Goal: Task Accomplishment & Management: Use online tool/utility

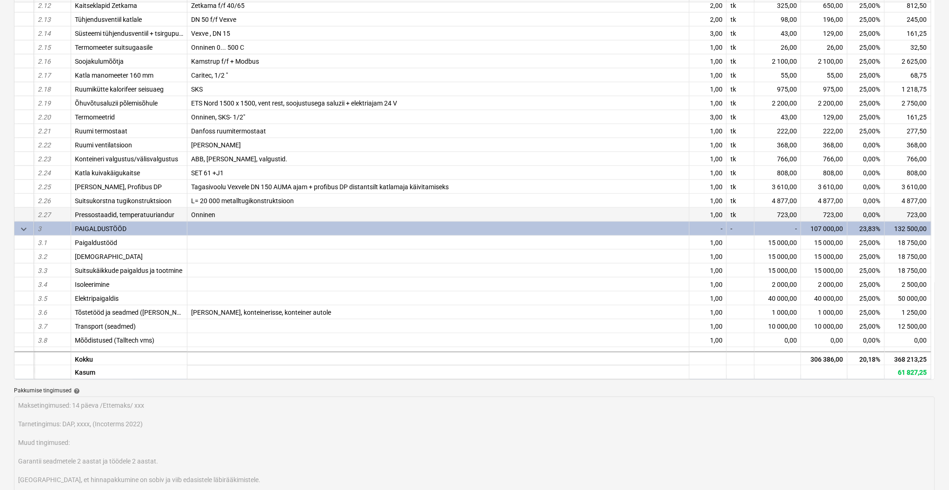
scroll to position [331, 0]
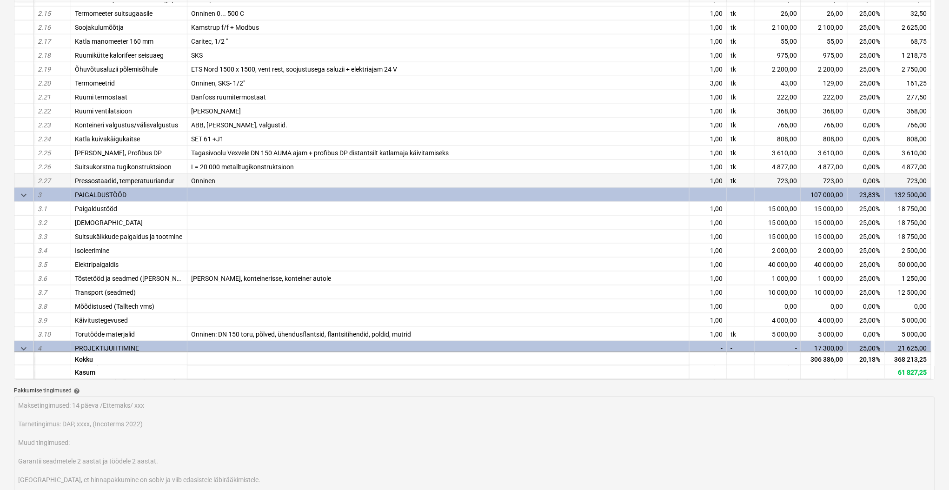
click at [224, 181] on div "Onninen" at bounding box center [438, 181] width 502 height 14
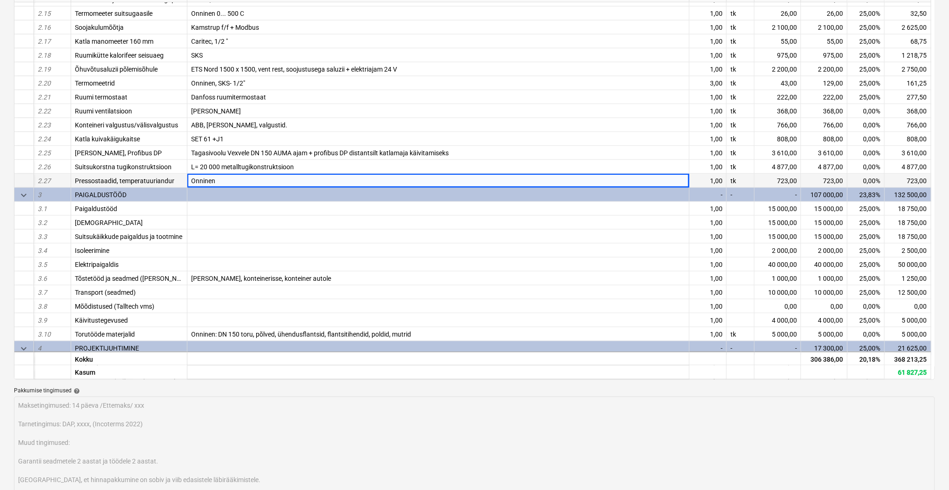
click at [224, 181] on div "Onninen" at bounding box center [438, 181] width 502 height 14
click at [222, 179] on div "Onninen" at bounding box center [438, 181] width 502 height 14
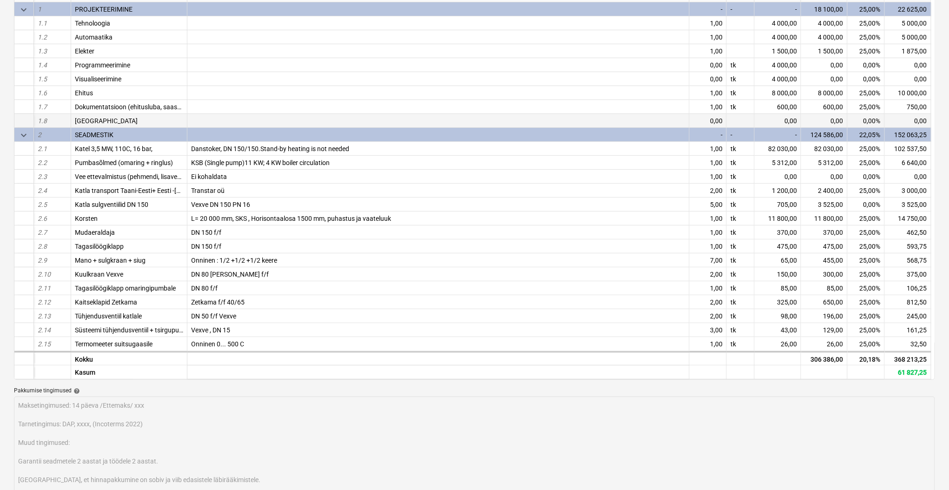
scroll to position [0, 0]
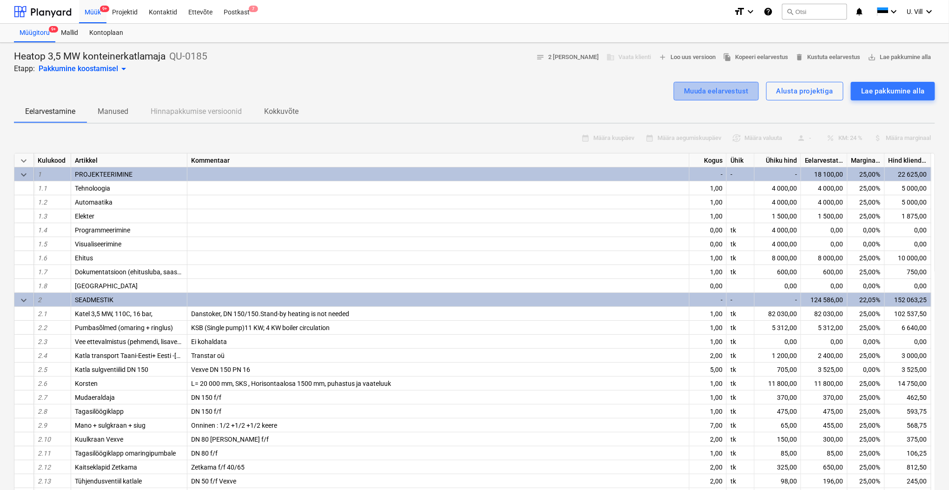
click at [720, 95] on div "Muuda eelarvestust" at bounding box center [716, 91] width 65 height 12
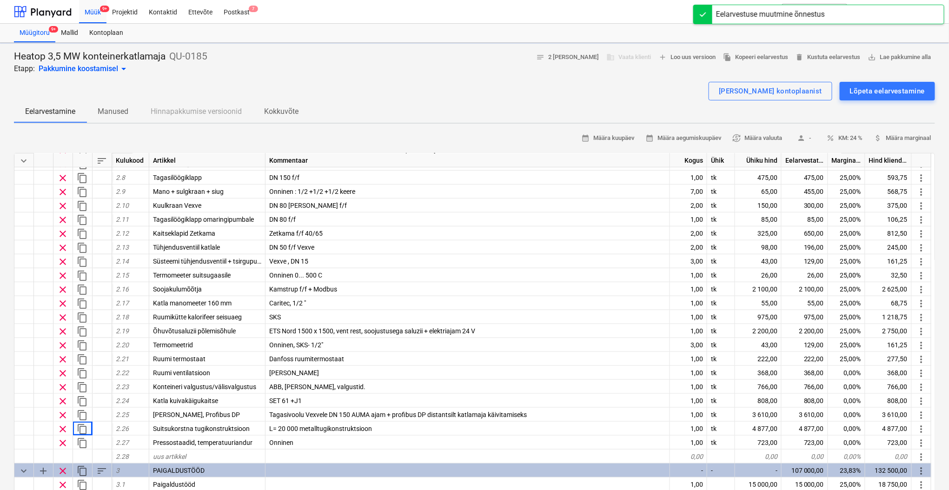
type textarea "x"
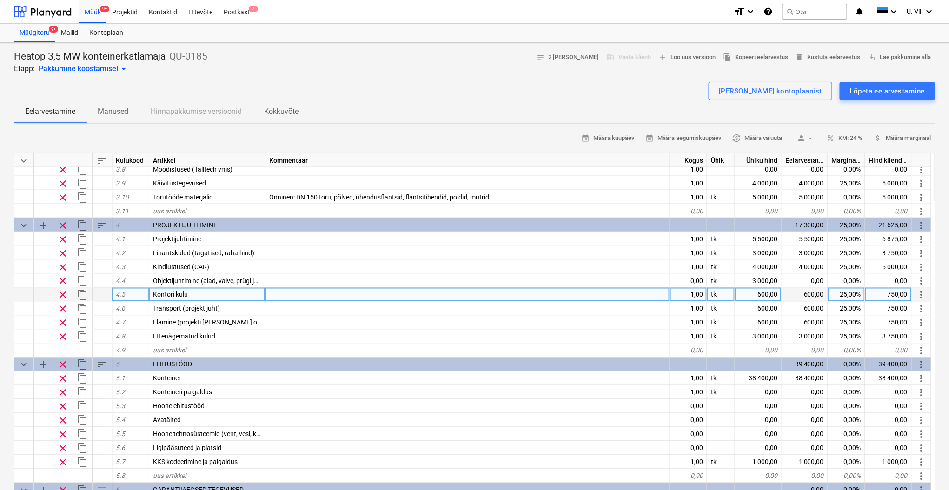
scroll to position [697, 0]
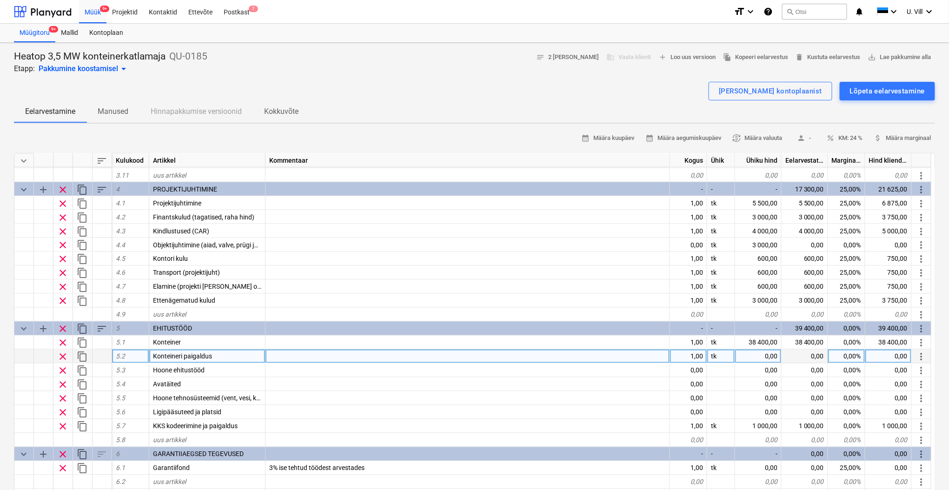
click at [768, 353] on div "0,00" at bounding box center [758, 357] width 46 height 14
type input "10000"
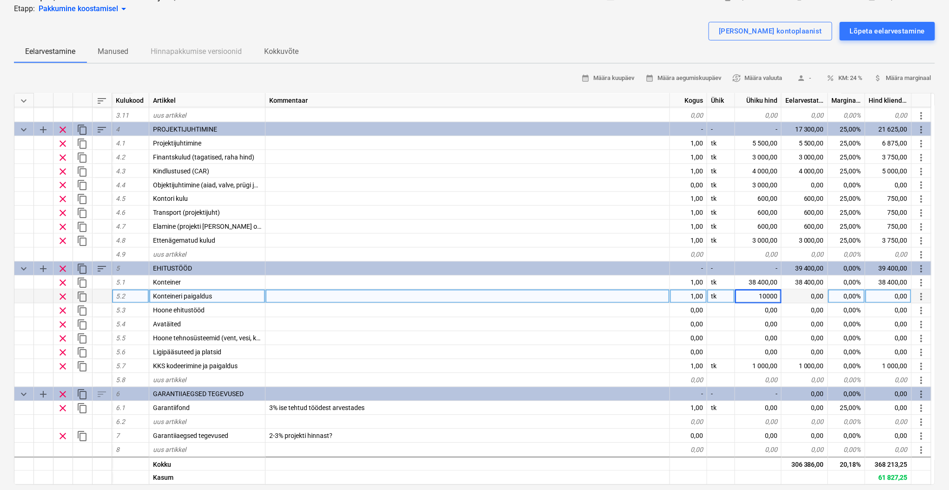
scroll to position [83, 0]
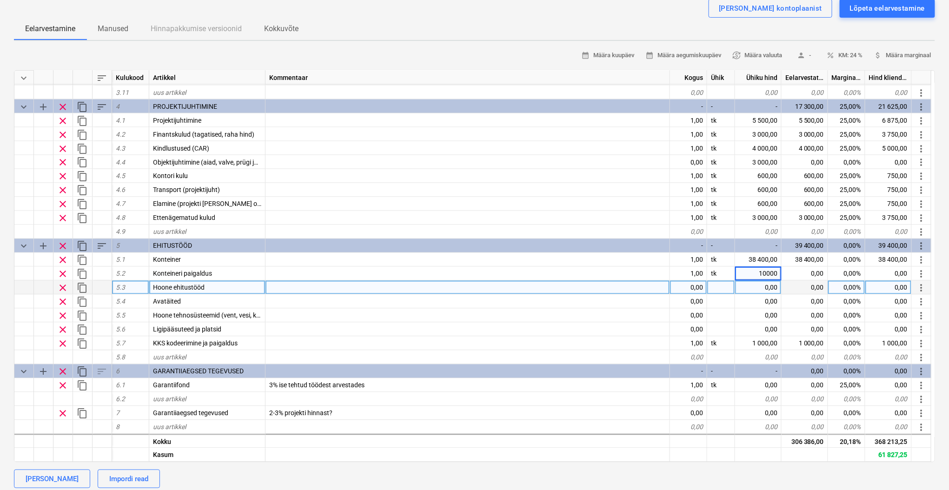
click at [210, 287] on div "Hoone ehitustööd" at bounding box center [207, 288] width 116 height 14
type textarea "x"
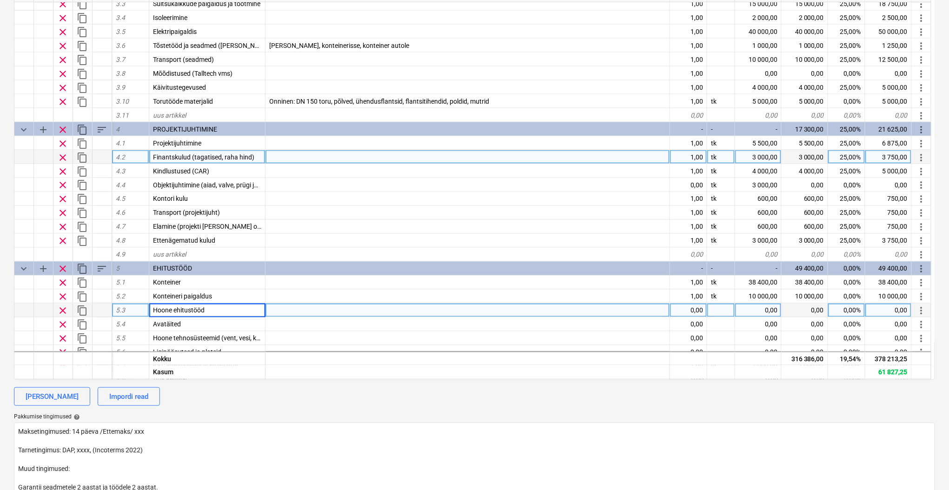
scroll to position [614, 0]
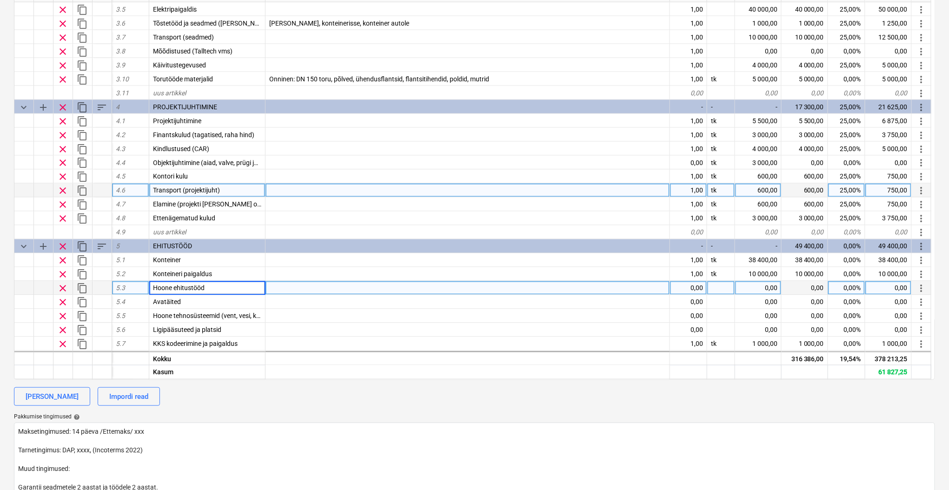
click at [226, 186] on div "Transport (projektijuht)" at bounding box center [207, 191] width 116 height 14
click at [222, 188] on input "Transport (projektijuht)" at bounding box center [207, 190] width 116 height 13
click at [293, 186] on div at bounding box center [467, 191] width 405 height 14
type input "[GEOGRAPHIC_DATA]-[GEOGRAPHIC_DATA]"
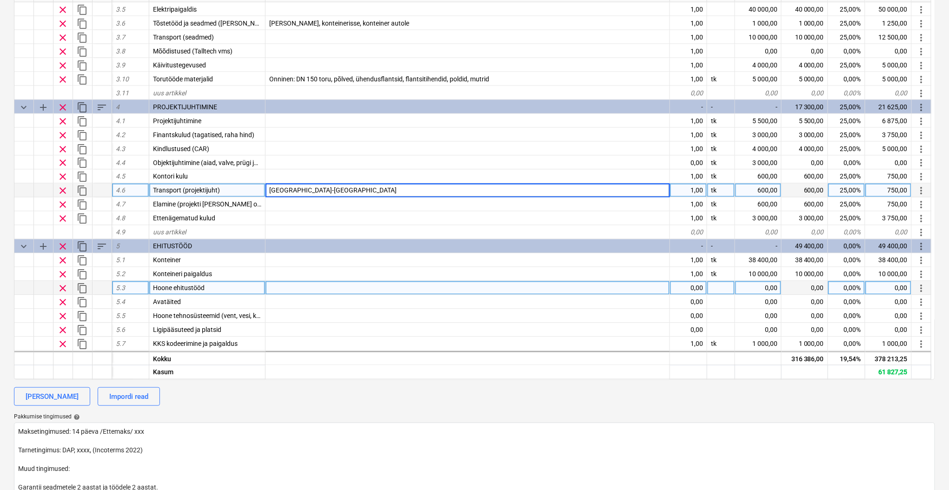
click at [757, 189] on div "600,00" at bounding box center [758, 191] width 46 height 14
type textarea "x"
click at [763, 186] on input "600" at bounding box center [758, 190] width 46 height 13
type input "3600"
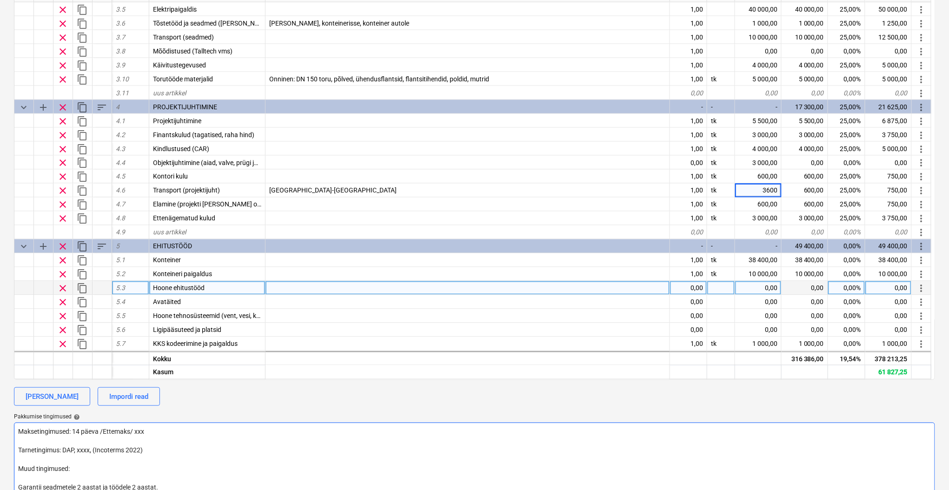
type textarea "x"
click at [557, 428] on textarea "Maksetingimused: 14 päeva /Ettemaks/ xxx Tarnetingimus: DAP, xxxx, (Incoterms 2…" at bounding box center [474, 483] width 921 height 120
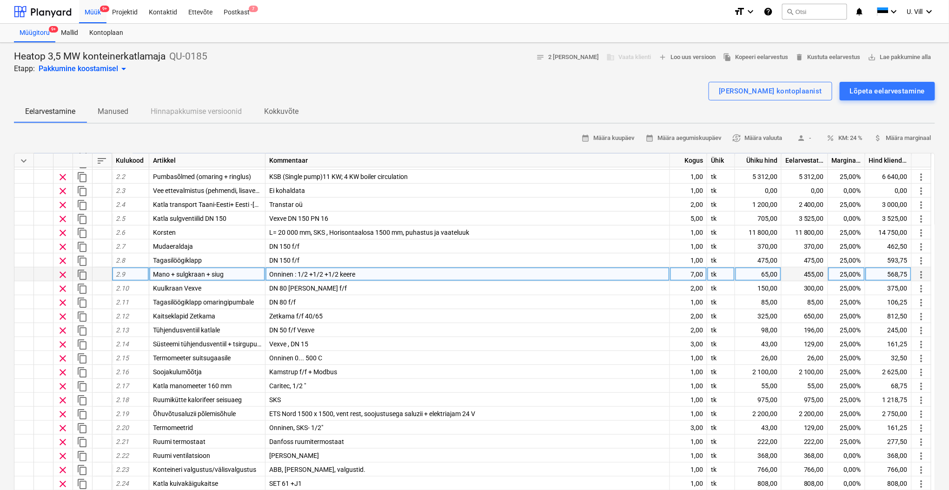
scroll to position [0, 0]
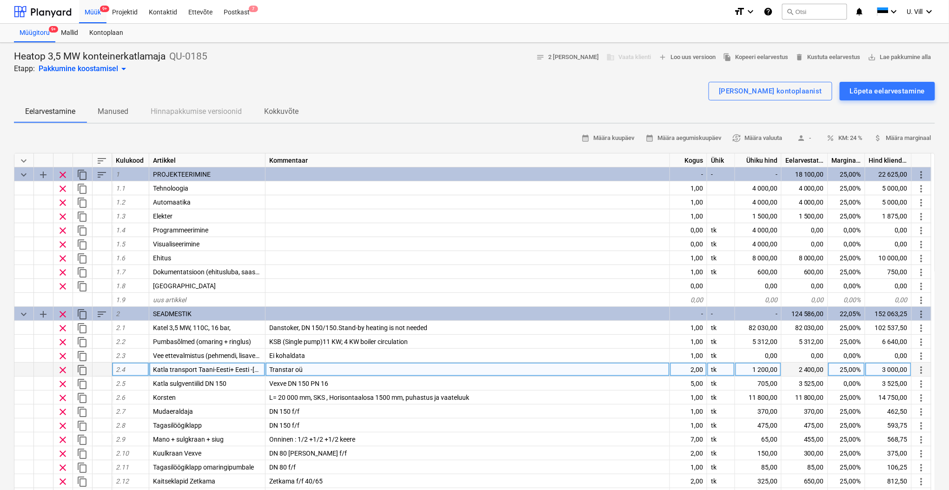
click at [253, 368] on span "Katla transport Taani-Eesti+ Eesti -[GEOGRAPHIC_DATA]" at bounding box center [234, 369] width 162 height 7
click at [694, 367] on div "2,00" at bounding box center [688, 370] width 37 height 14
type input "1"
click at [600, 105] on div "Eelarvestamine Manused Hinnapakkumise versioonid Kokkuvõte" at bounding box center [474, 111] width 921 height 22
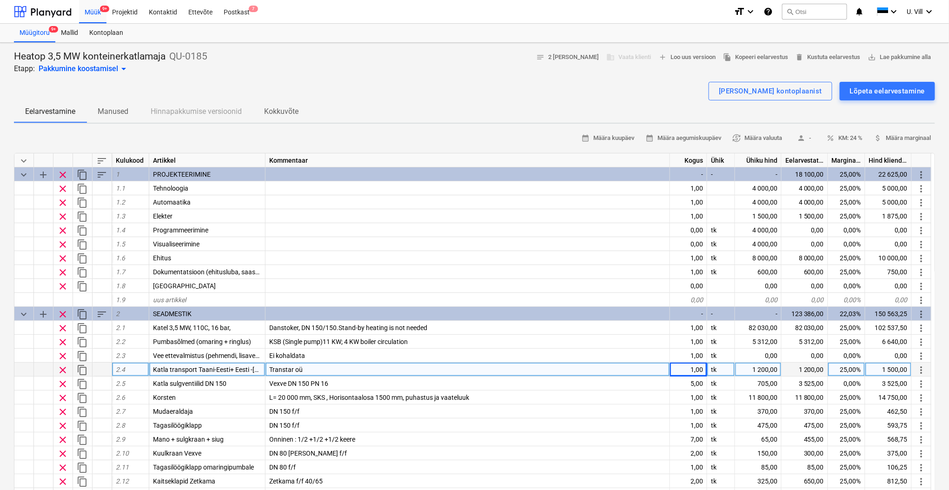
type textarea "x"
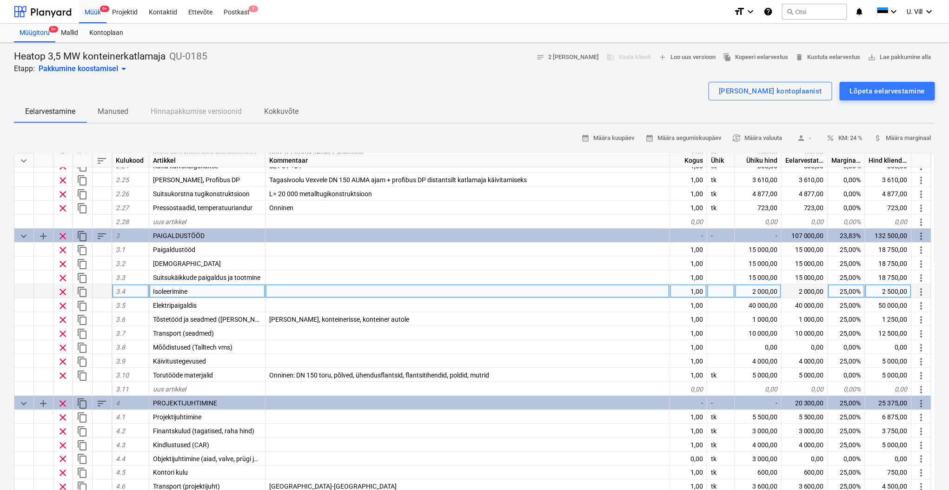
scroll to position [496, 0]
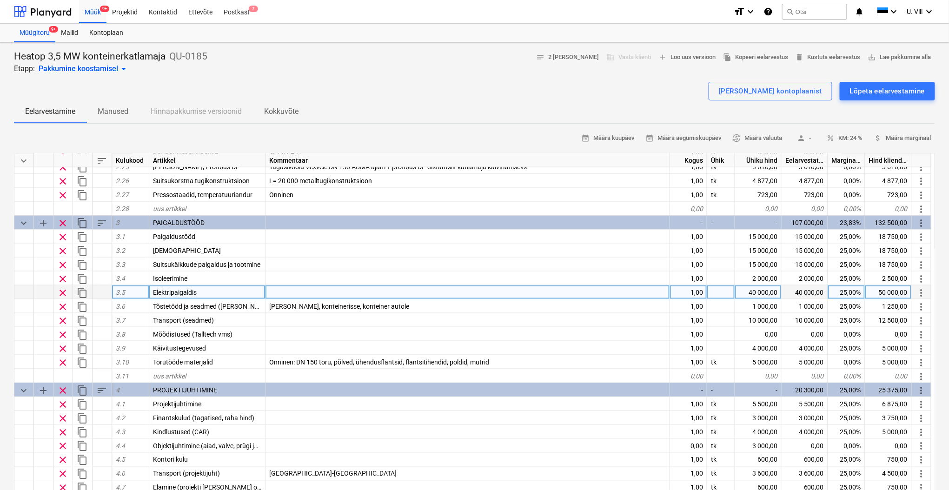
click at [763, 287] on div "40 000,00" at bounding box center [758, 292] width 46 height 14
click at [207, 288] on div "Elektripaigaldis" at bounding box center [207, 292] width 116 height 14
click at [206, 289] on input "Elektripaigaldis" at bounding box center [207, 291] width 116 height 13
type input "Elektripaigaldis konteineris + [PERSON_NAME]"
click at [753, 293] on div "40 000,00" at bounding box center [758, 292] width 46 height 14
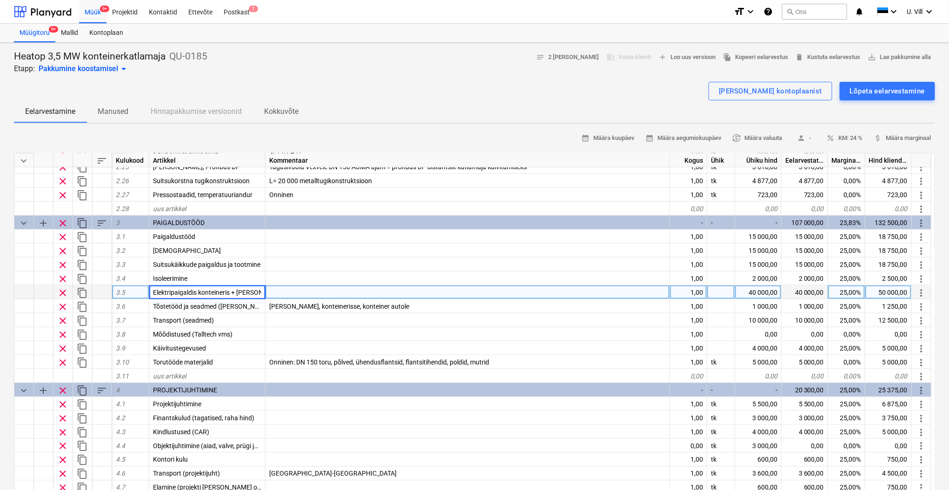
type textarea "x"
type input "10000"
click at [579, 85] on div "[PERSON_NAME] kontoplaanist Lõpeta eelarvestamine" at bounding box center [474, 91] width 921 height 19
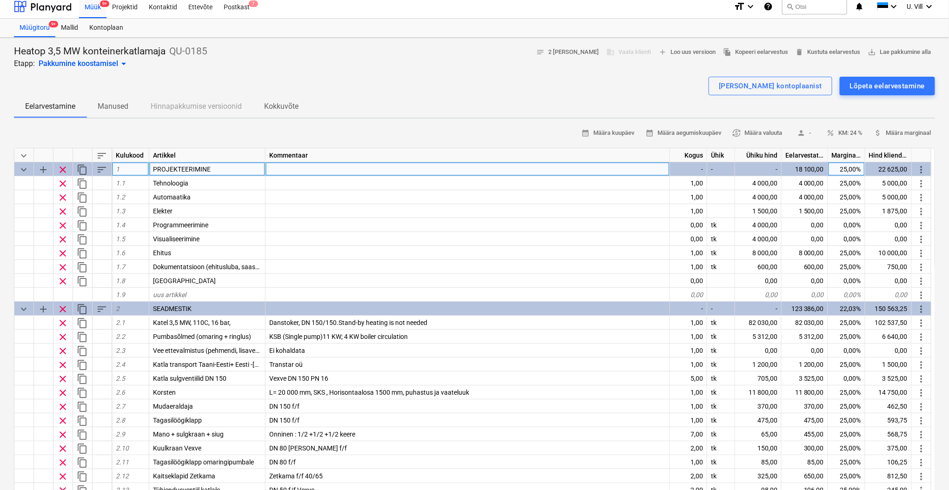
scroll to position [0, 0]
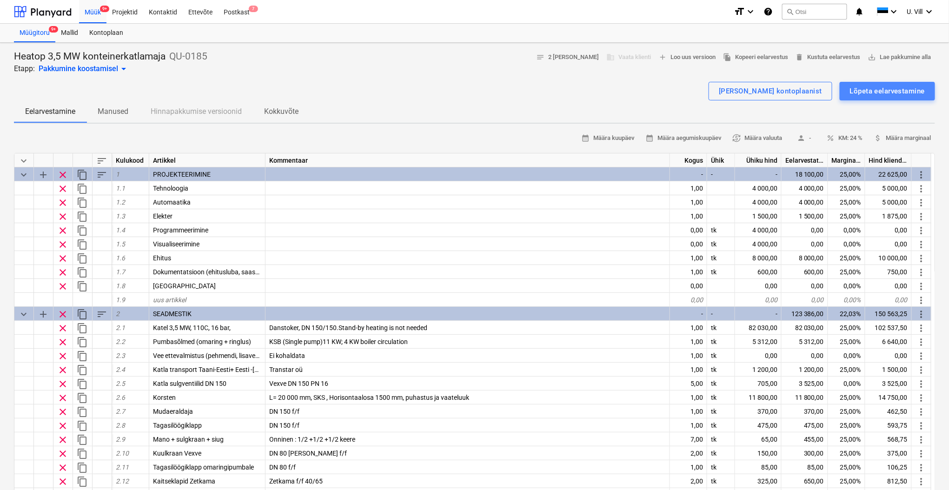
click at [889, 91] on div "Lõpeta eelarvestamine" at bounding box center [887, 91] width 75 height 12
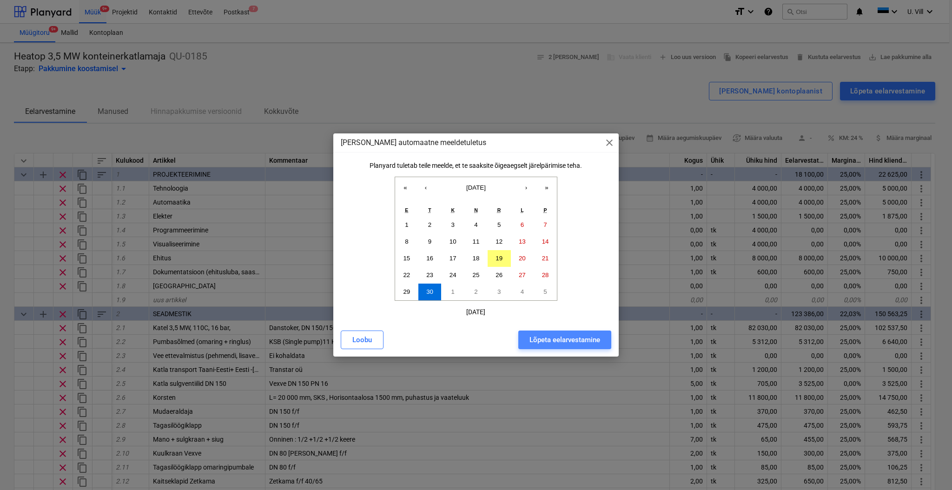
click at [569, 340] on div "Lõpeta eelarvestamine" at bounding box center [565, 340] width 71 height 12
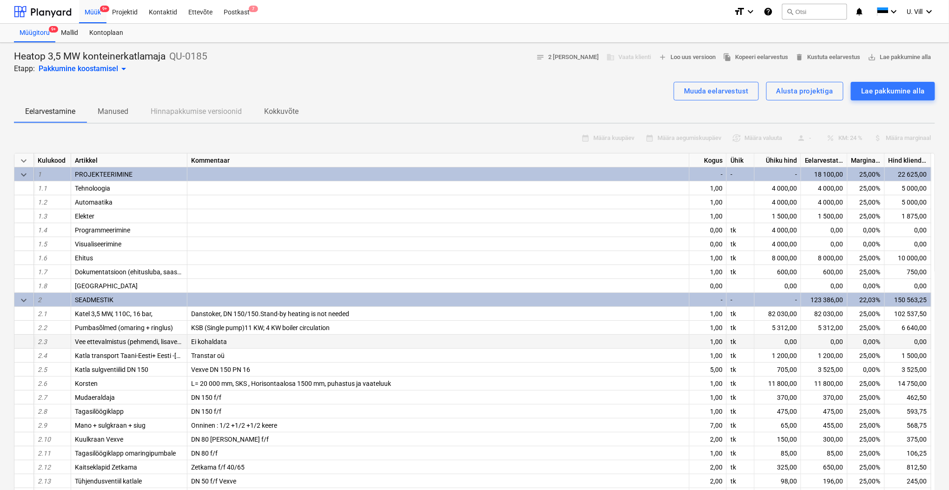
click at [226, 340] on span "Ei kohaldata" at bounding box center [209, 341] width 36 height 7
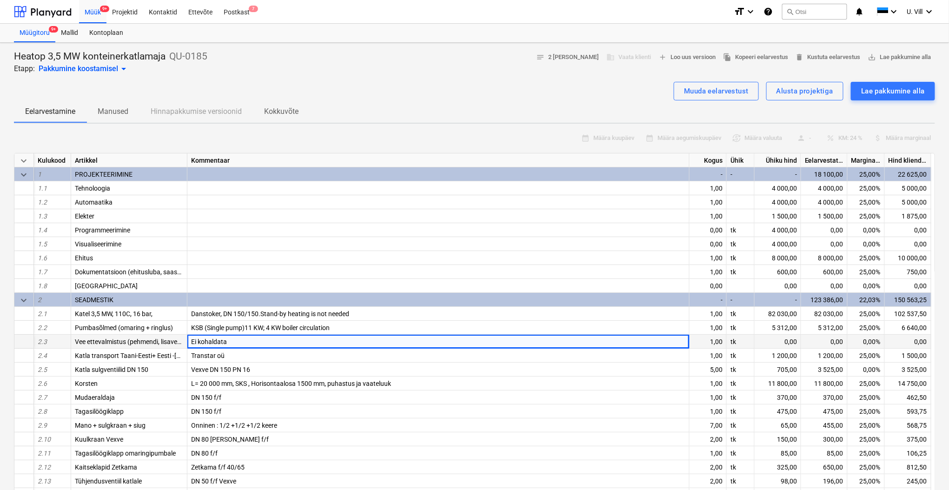
click at [232, 342] on div "Ei kohaldata" at bounding box center [438, 342] width 502 height 14
click at [232, 340] on div "Ei kohaldata" at bounding box center [438, 342] width 502 height 14
click at [732, 89] on div "Muuda eelarvestust" at bounding box center [716, 91] width 65 height 12
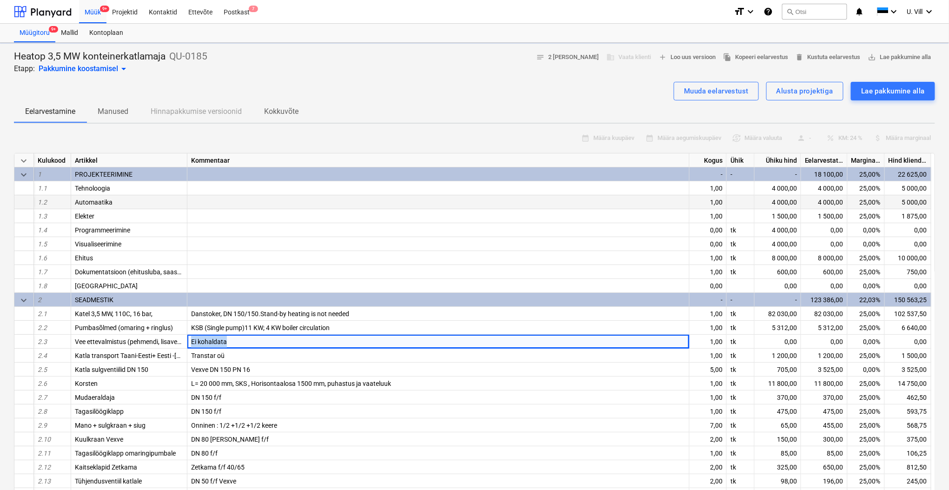
type textarea "x"
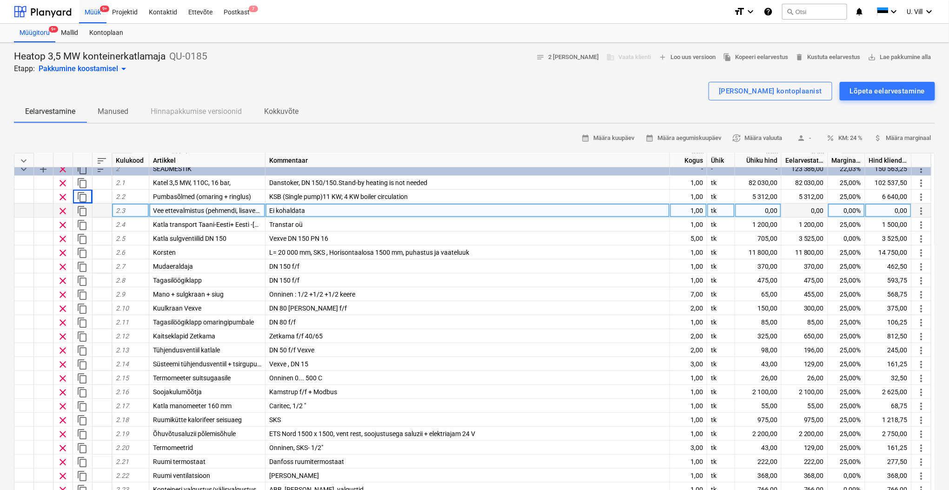
scroll to position [165, 0]
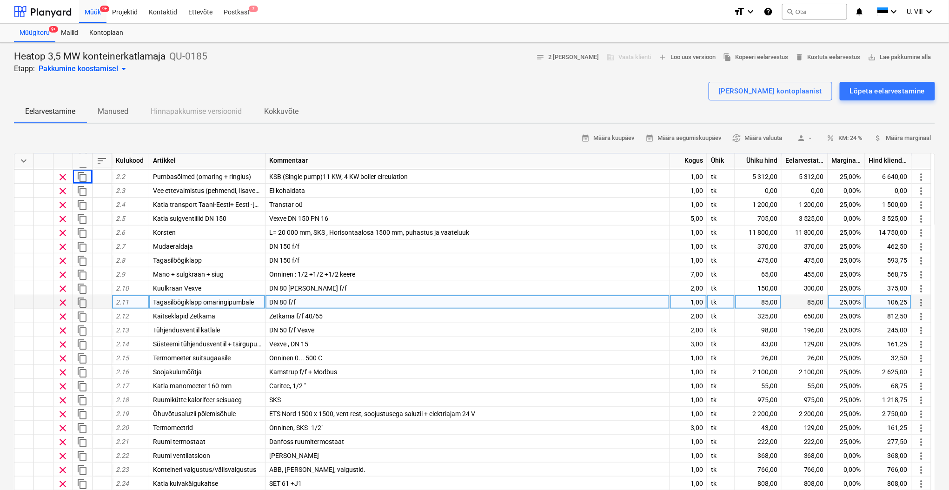
click at [298, 298] on div "DN 80 f/f" at bounding box center [467, 302] width 405 height 14
click at [467, 89] on div "[PERSON_NAME] kontoplaanist Lõpeta eelarvestamine" at bounding box center [474, 91] width 921 height 19
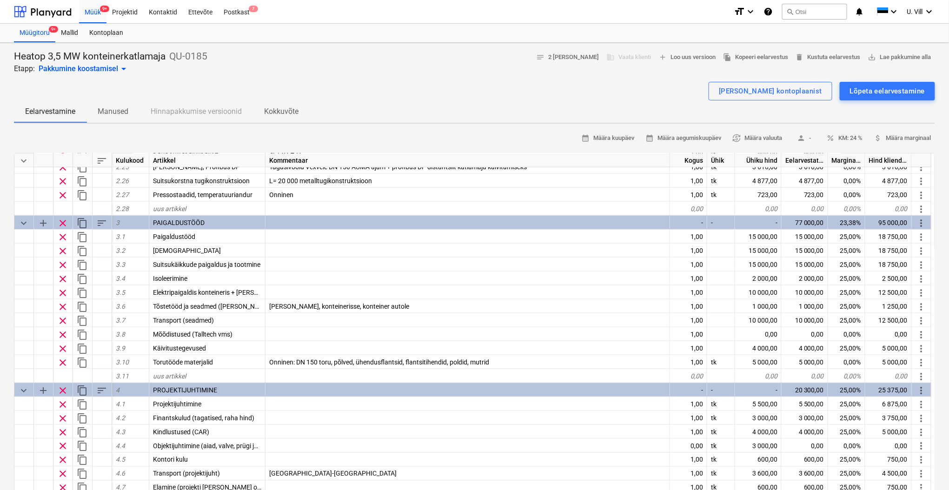
scroll to position [413, 0]
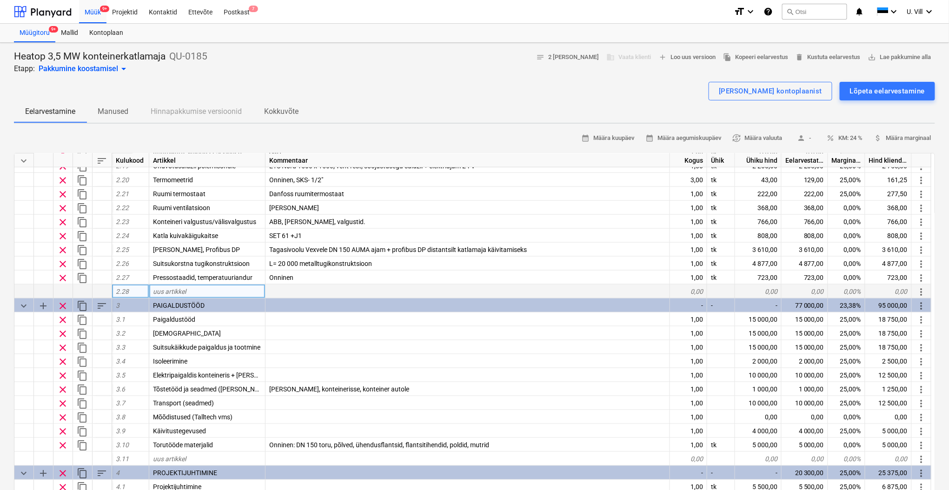
click at [206, 289] on div "uus artikkel" at bounding box center [207, 292] width 116 height 14
type input "G"
click at [432, 80] on div at bounding box center [474, 77] width 921 height 7
type textarea "x"
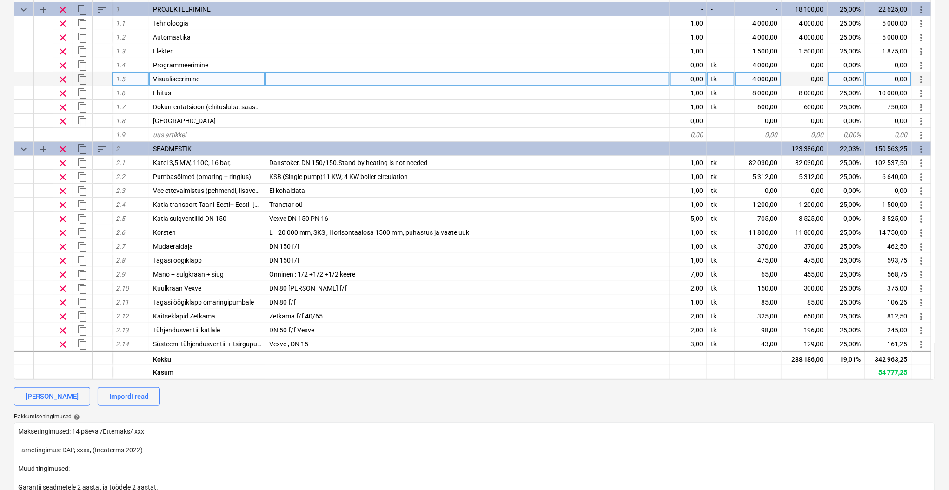
scroll to position [0, 0]
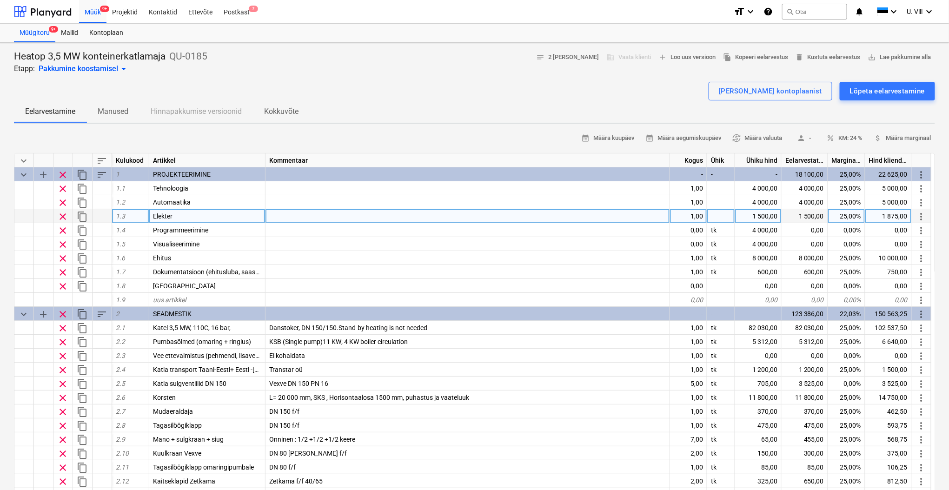
click at [757, 216] on div "1 500,00" at bounding box center [758, 216] width 46 height 14
type input "2300"
click at [638, 86] on div "[PERSON_NAME] kontoplaanist Lõpeta eelarvestamine" at bounding box center [474, 91] width 921 height 19
type textarea "x"
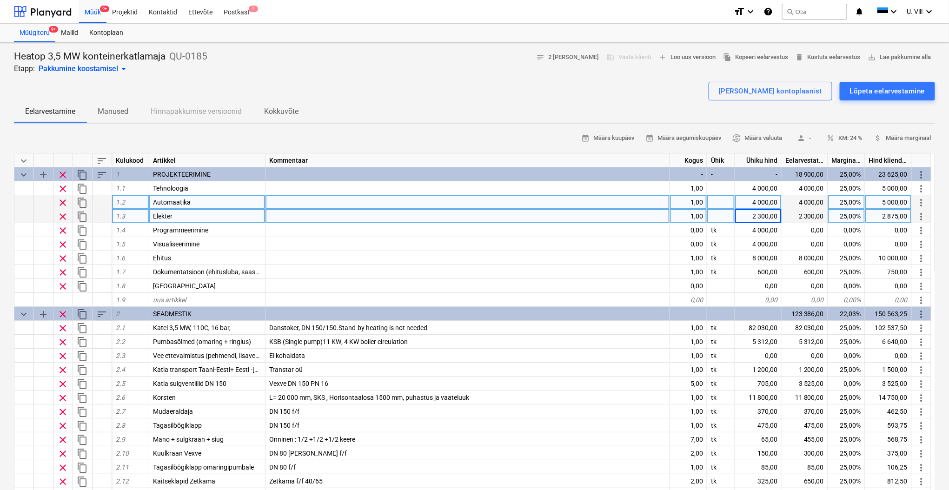
click at [756, 198] on div "4 000,00" at bounding box center [758, 202] width 46 height 14
click at [650, 100] on div "Eelarvestamine Manused Hinnapakkumise versioonid Kokkuvõte" at bounding box center [474, 111] width 921 height 22
type textarea "x"
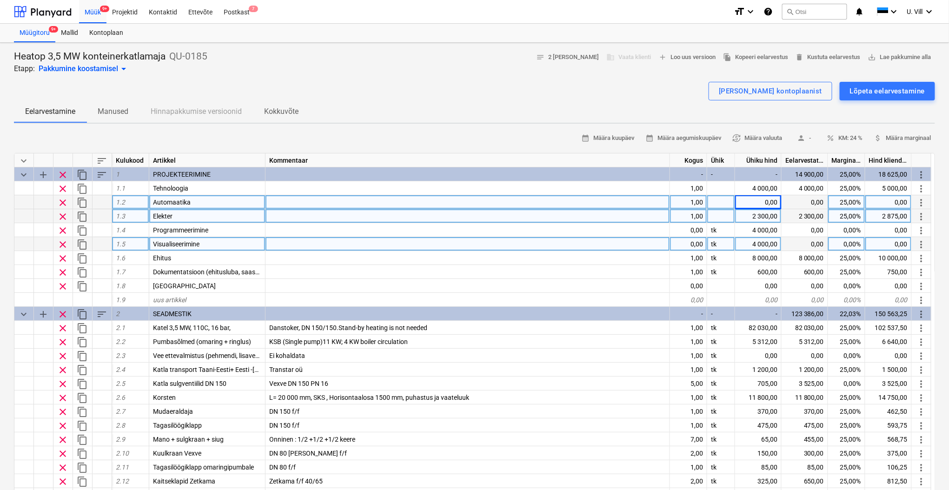
click at [762, 242] on div "4 000,00" at bounding box center [758, 244] width 46 height 14
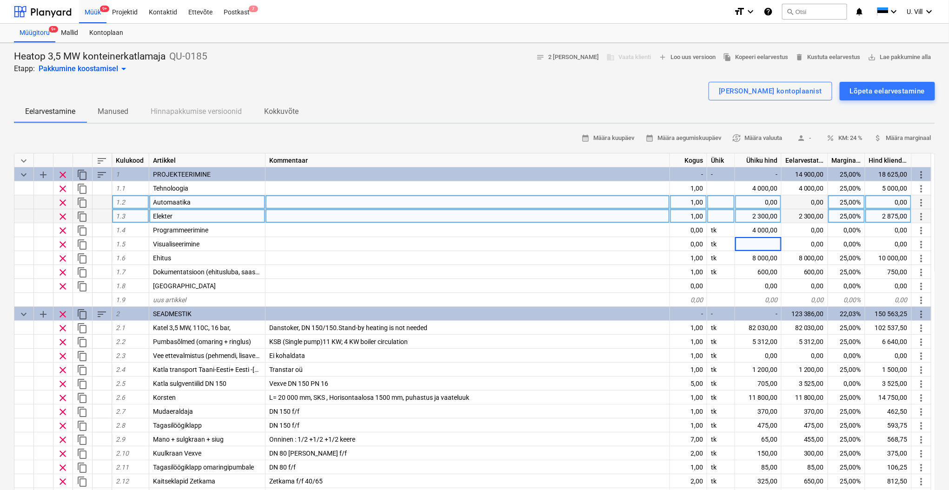
click at [628, 74] on div at bounding box center [474, 77] width 921 height 7
type textarea "x"
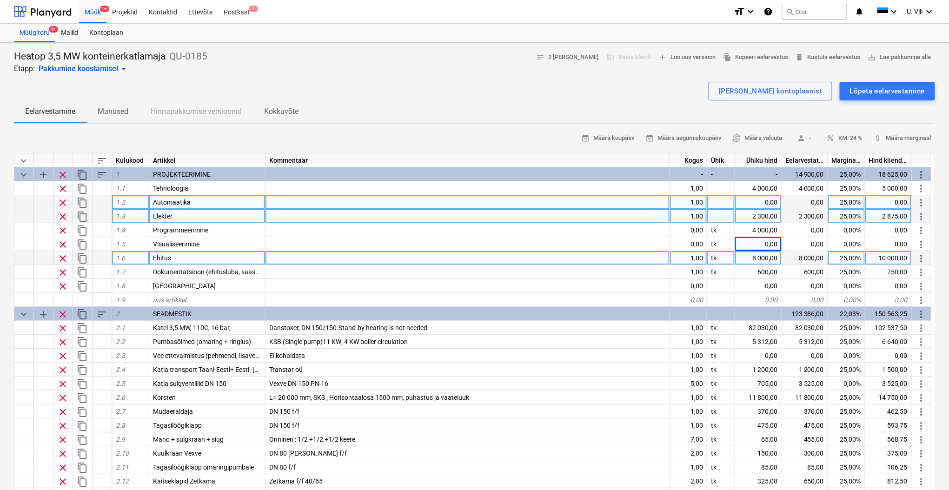
click at [749, 256] on div "8 000,00" at bounding box center [758, 258] width 46 height 14
click at [619, 79] on div at bounding box center [474, 77] width 921 height 7
type textarea "x"
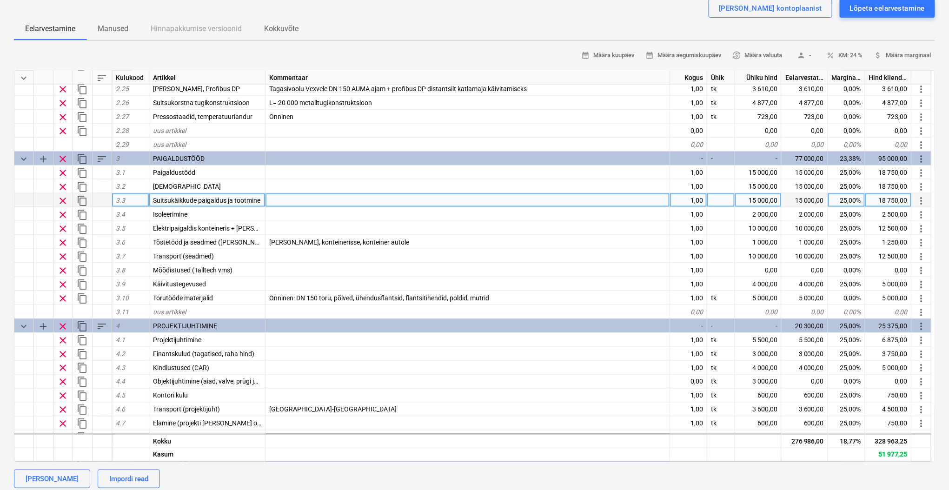
scroll to position [496, 0]
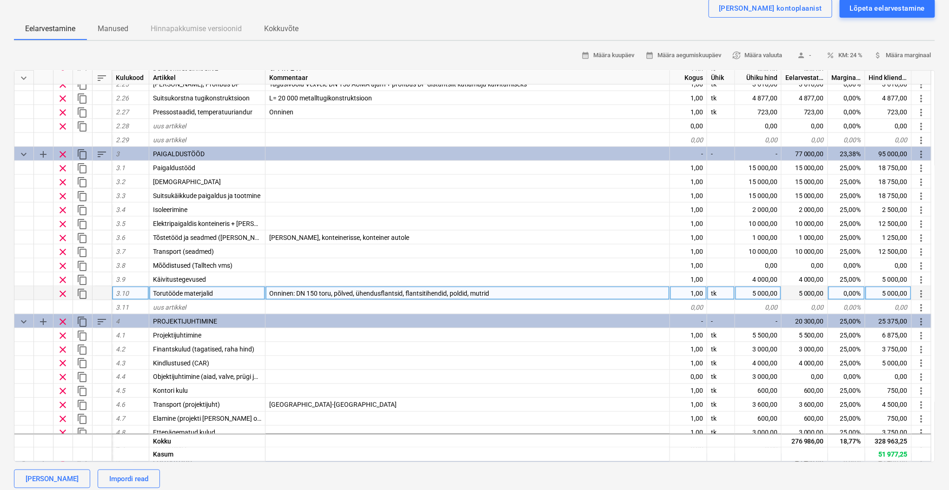
click at [845, 291] on div "0,00%" at bounding box center [846, 293] width 37 height 14
type input "25"
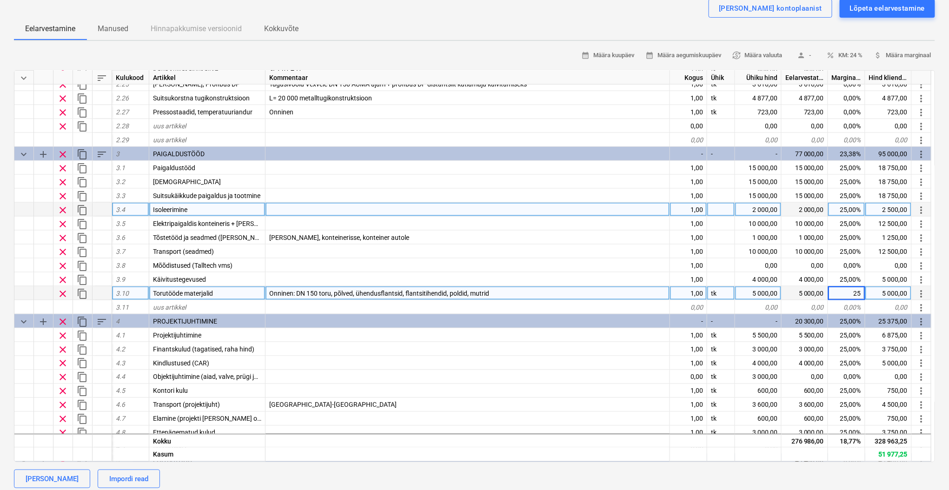
type textarea "x"
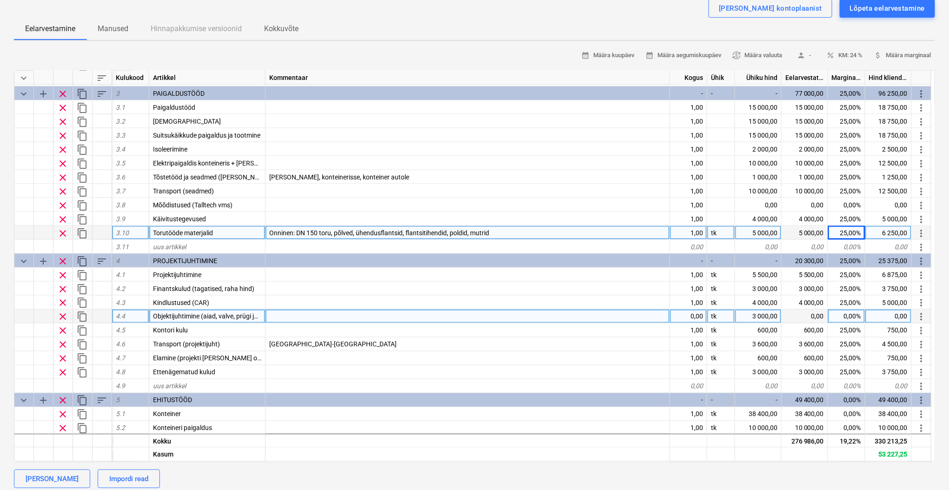
scroll to position [578, 0]
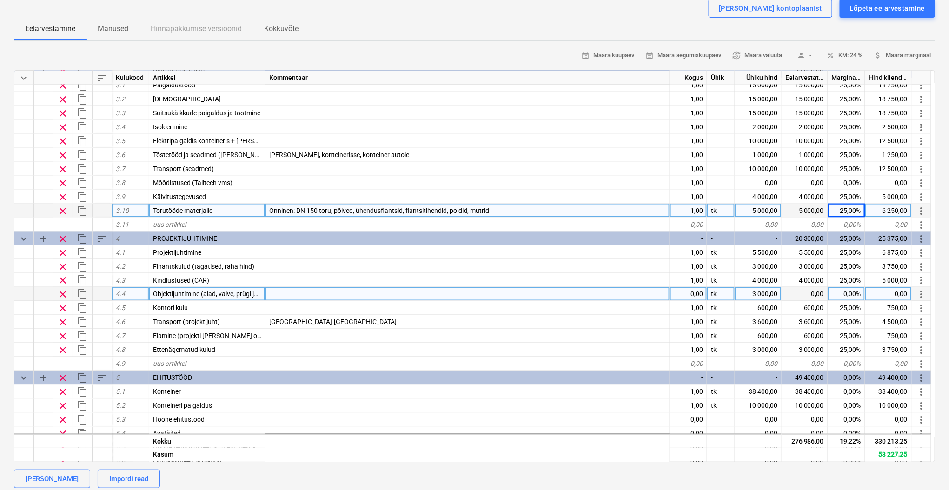
click at [758, 291] on div "3 000,00" at bounding box center [758, 294] width 46 height 14
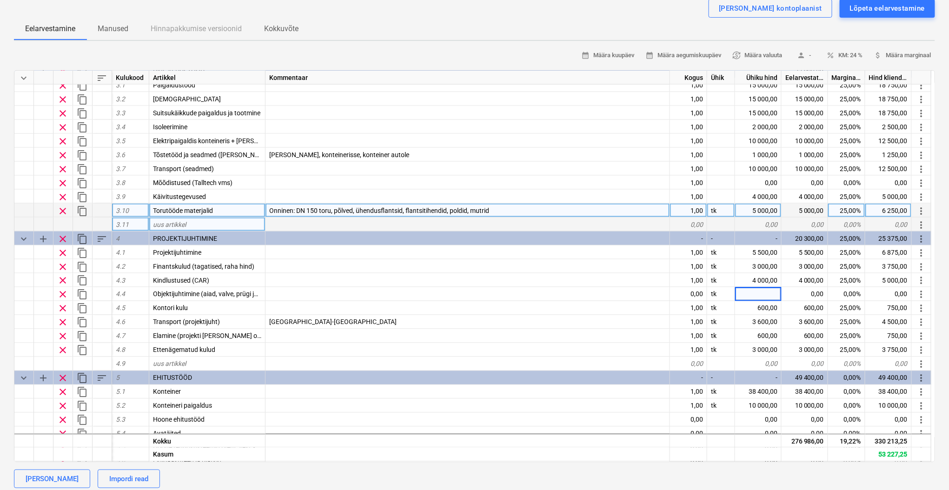
scroll to position [661, 0]
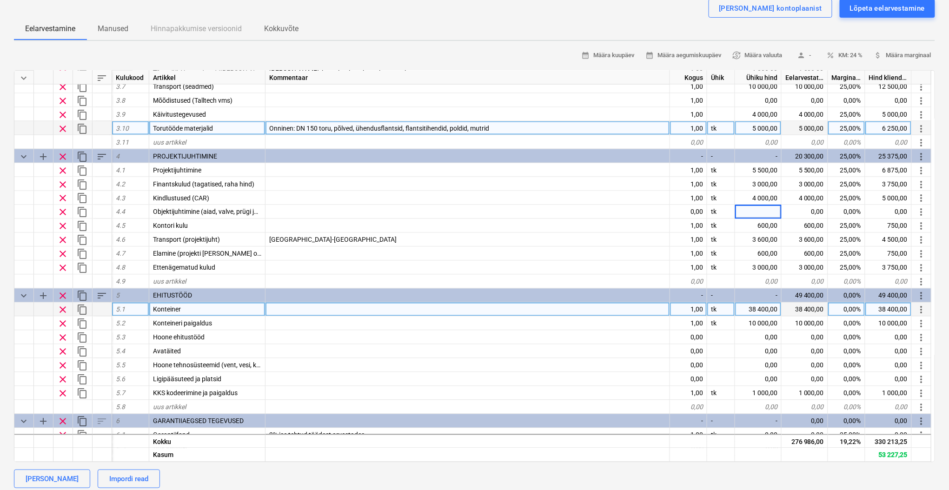
click at [844, 306] on div "0,00%" at bounding box center [846, 310] width 37 height 14
type textarea "x"
type input "25"
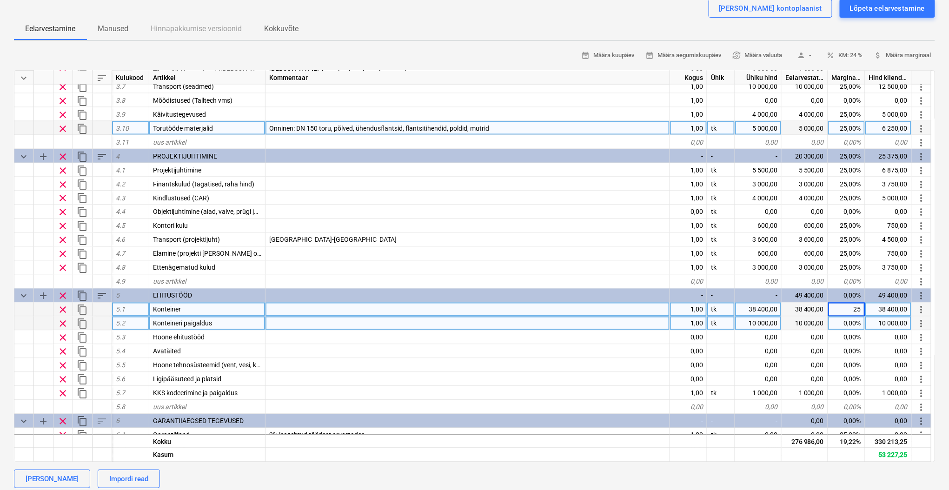
click at [844, 320] on div "0,00%" at bounding box center [846, 324] width 37 height 14
type textarea "x"
type input "25"
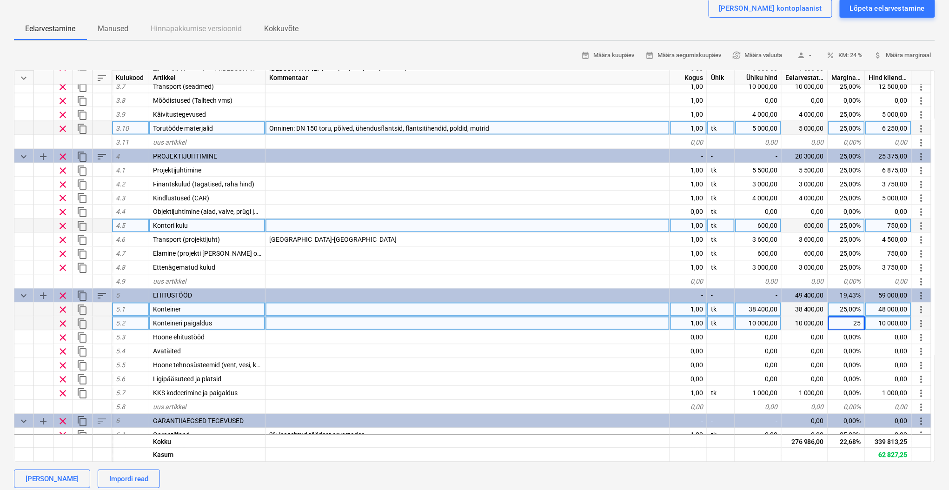
click at [626, 221] on div at bounding box center [467, 226] width 405 height 14
type textarea "x"
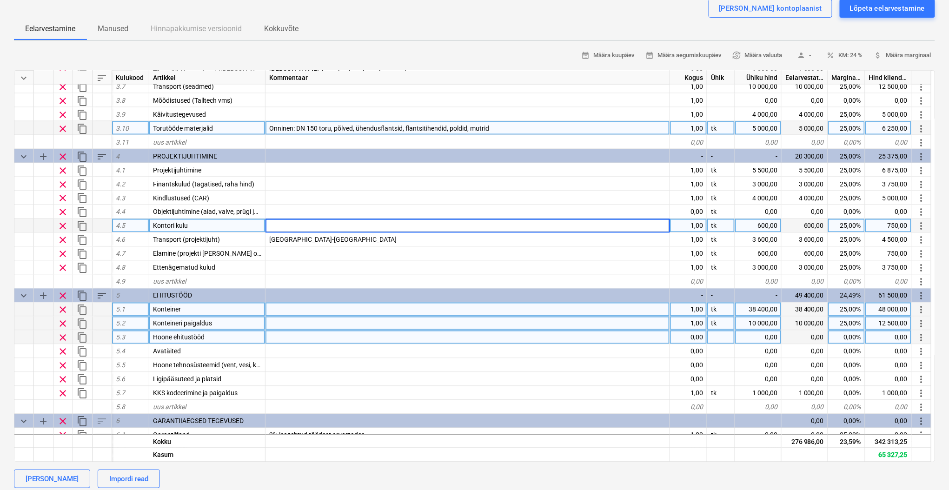
scroll to position [710, 0]
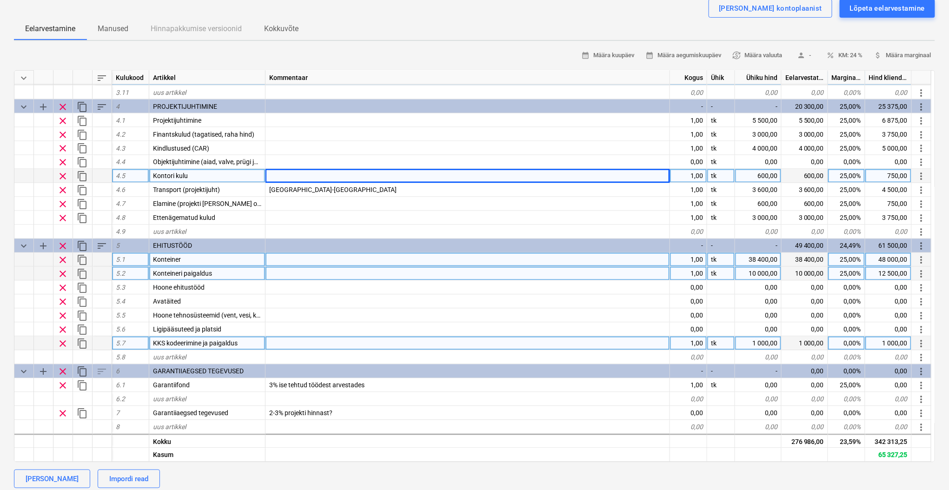
click at [844, 340] on div "0,00%" at bounding box center [846, 344] width 37 height 14
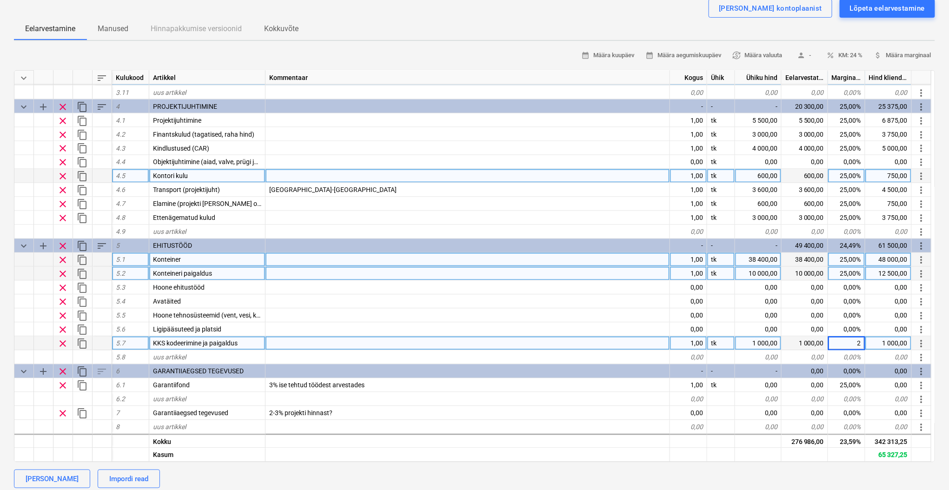
type input "25"
click at [598, 172] on div at bounding box center [467, 176] width 405 height 14
type textarea "x"
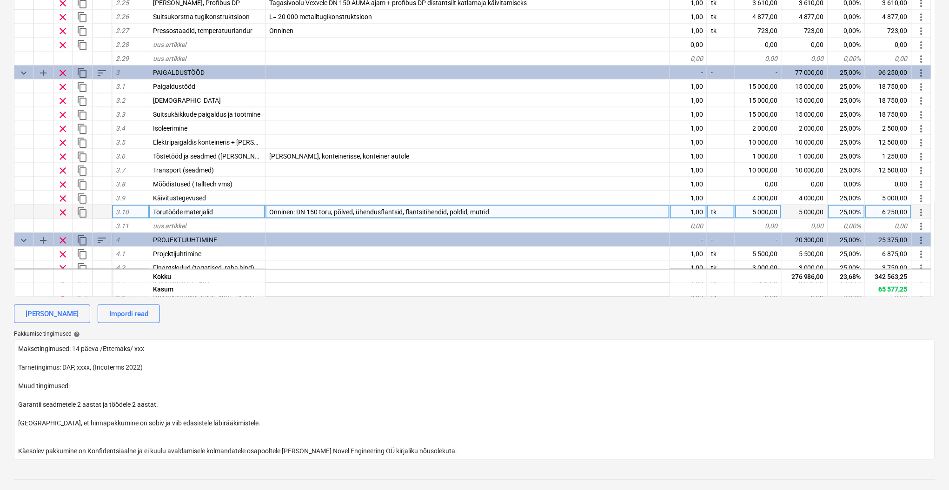
scroll to position [380, 0]
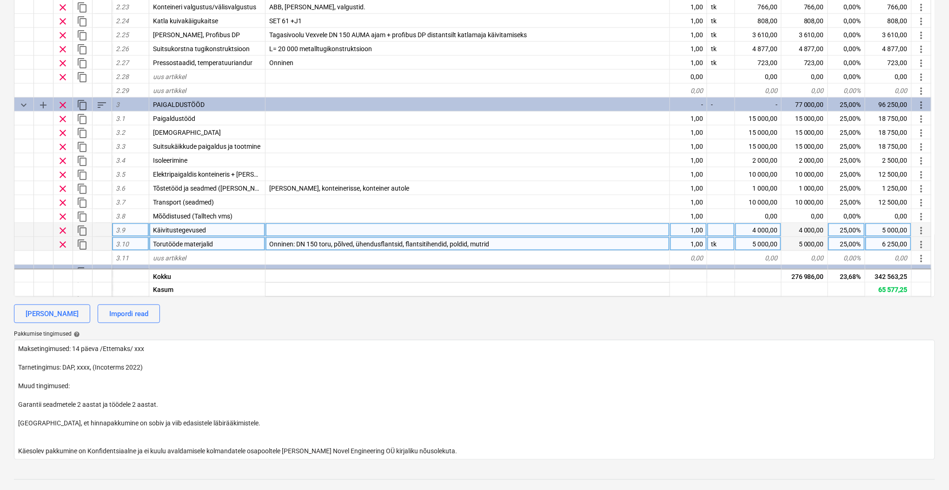
click at [756, 232] on div "4 000,00" at bounding box center [758, 230] width 46 height 14
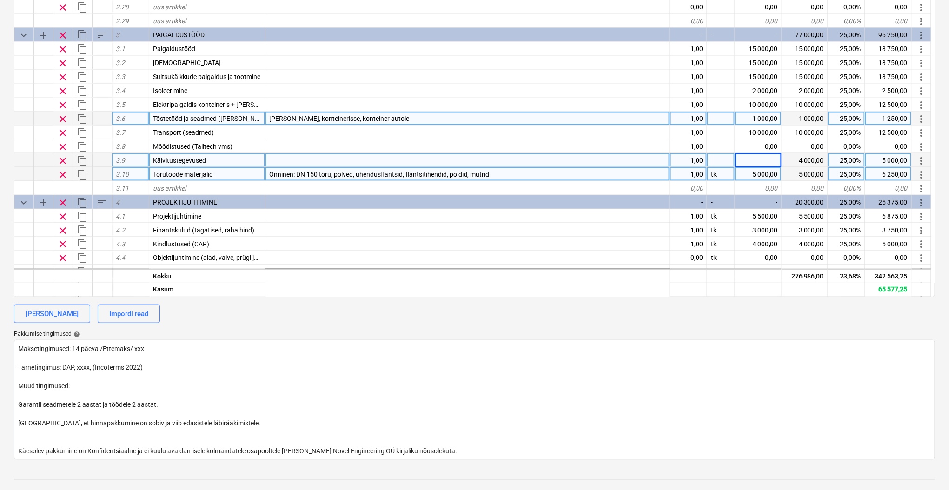
scroll to position [463, 0]
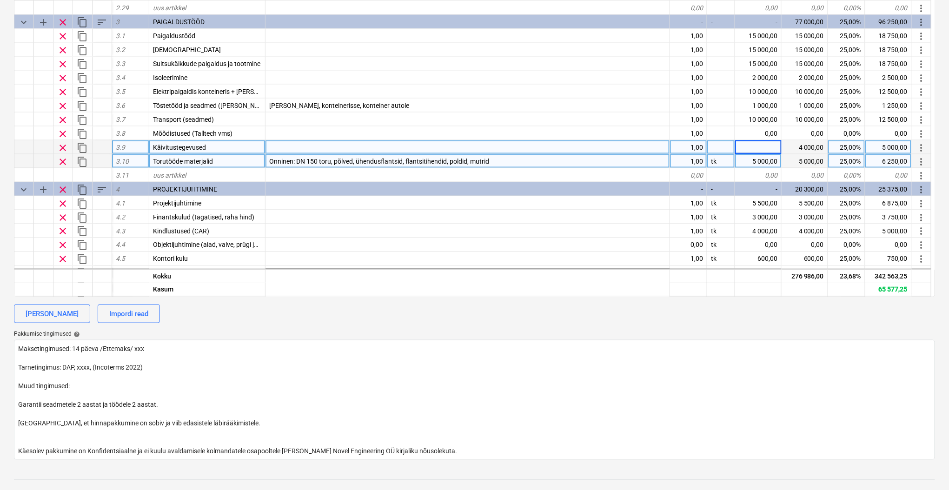
click at [763, 158] on div "5 000,00" at bounding box center [758, 161] width 46 height 14
type textarea "x"
type input "5870"
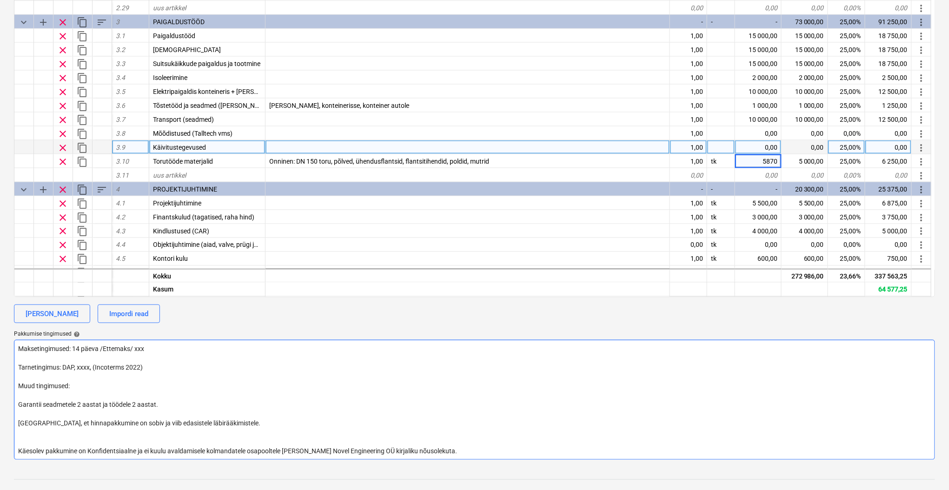
click at [815, 346] on textarea "Maksetingimused: 14 päeva /Ettemaks/ xxx Tarnetingimus: DAP, xxxx, (Incoterms 2…" at bounding box center [474, 400] width 921 height 120
type textarea "x"
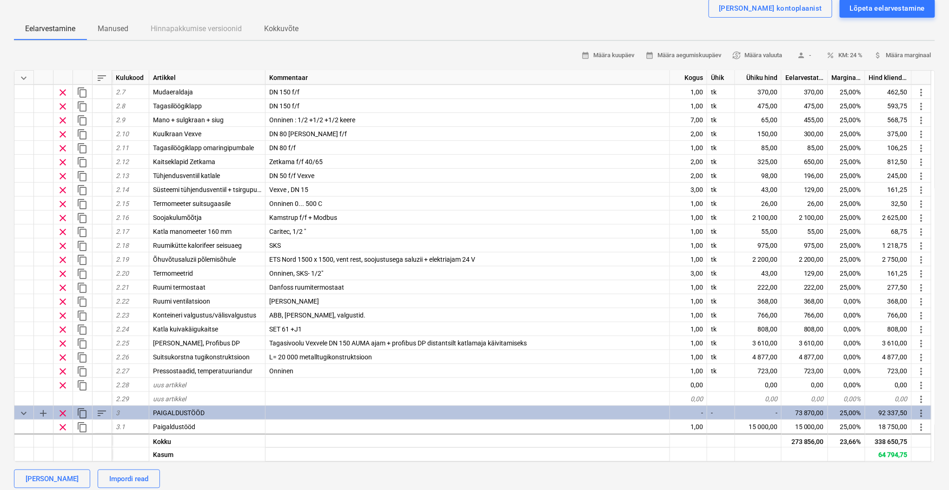
scroll to position [248, 0]
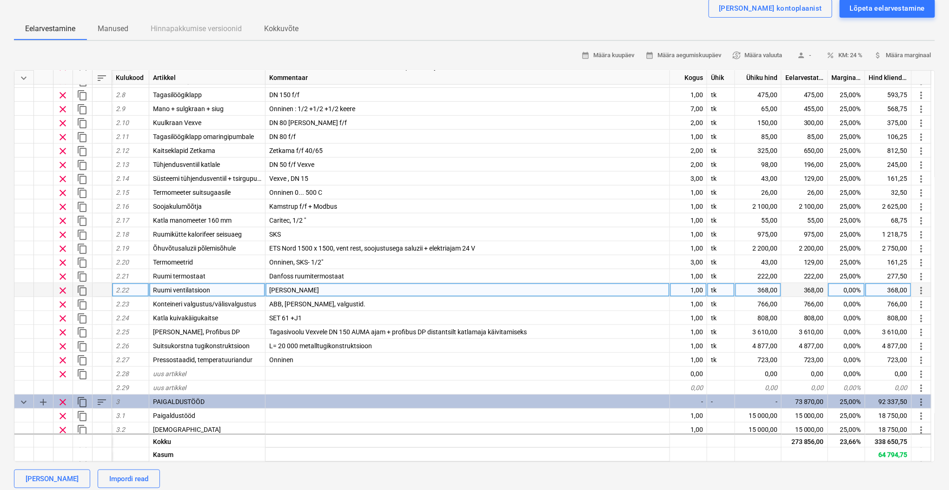
click at [847, 286] on div "0,00%" at bounding box center [846, 290] width 37 height 14
type input "25"
type textarea "x"
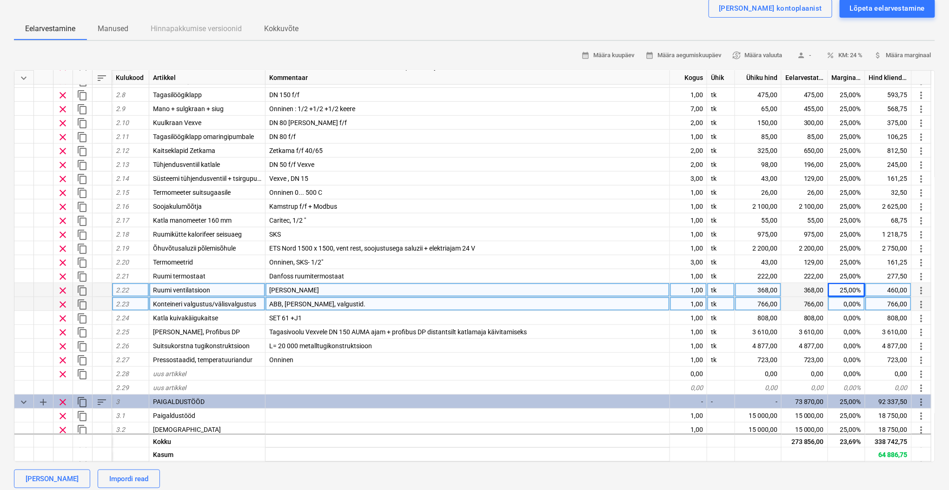
click at [853, 300] on div "0,00%" at bounding box center [846, 304] width 37 height 14
type input "25"
type textarea "x"
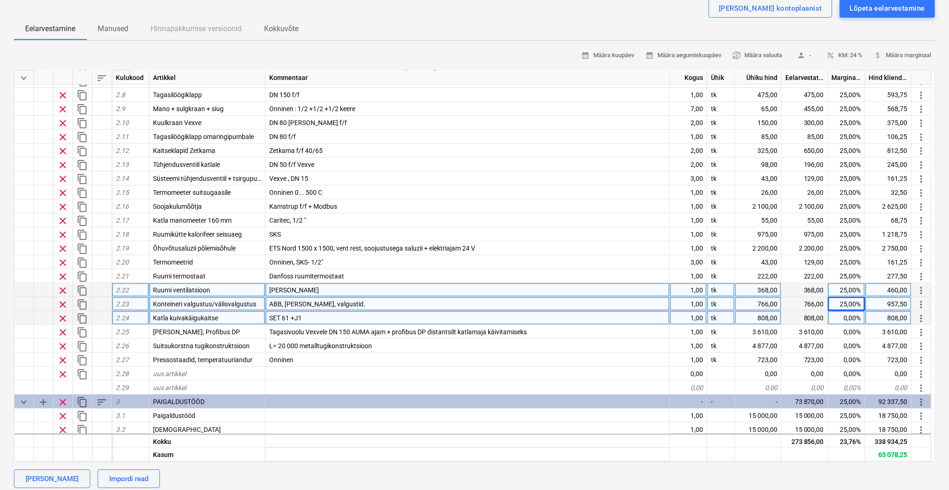
click at [852, 317] on div "0,00%" at bounding box center [846, 318] width 37 height 14
type input "25"
type textarea "x"
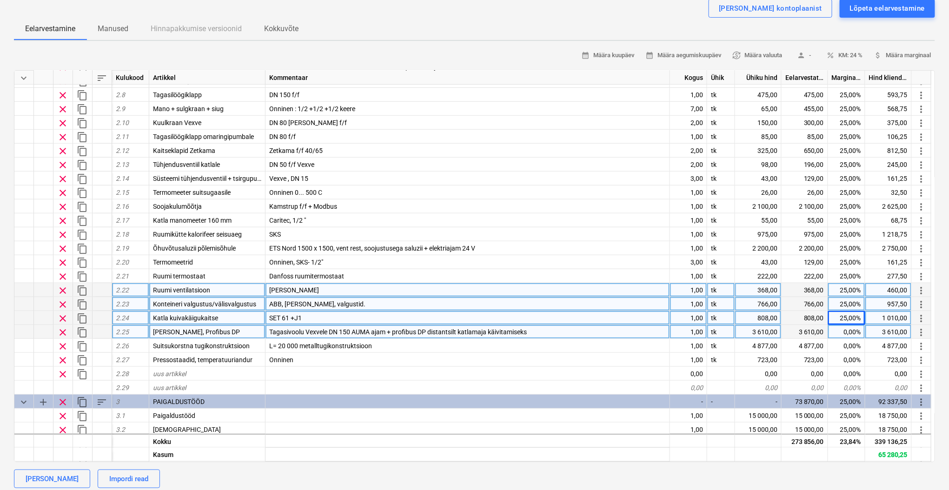
click at [854, 333] on div "0,00%" at bounding box center [846, 332] width 37 height 14
type input "25"
type textarea "x"
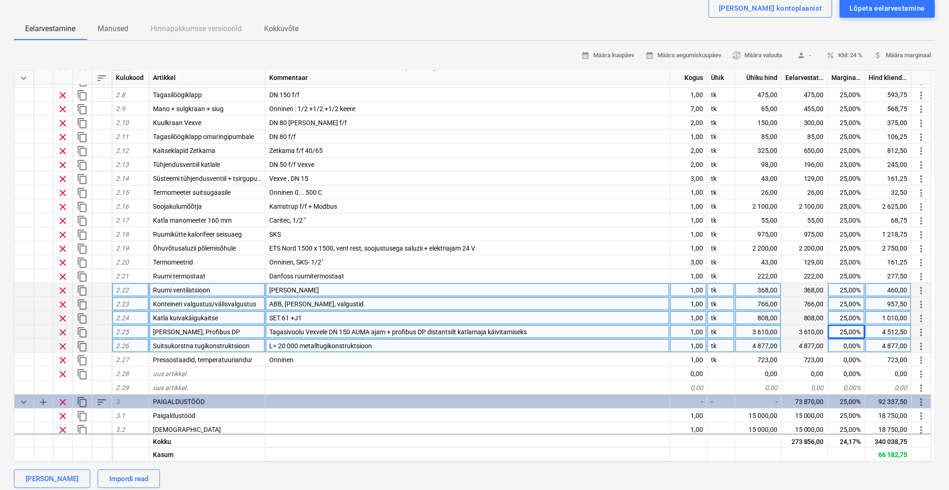
click at [854, 343] on div "0,00%" at bounding box center [846, 346] width 37 height 14
type input "25"
type textarea "x"
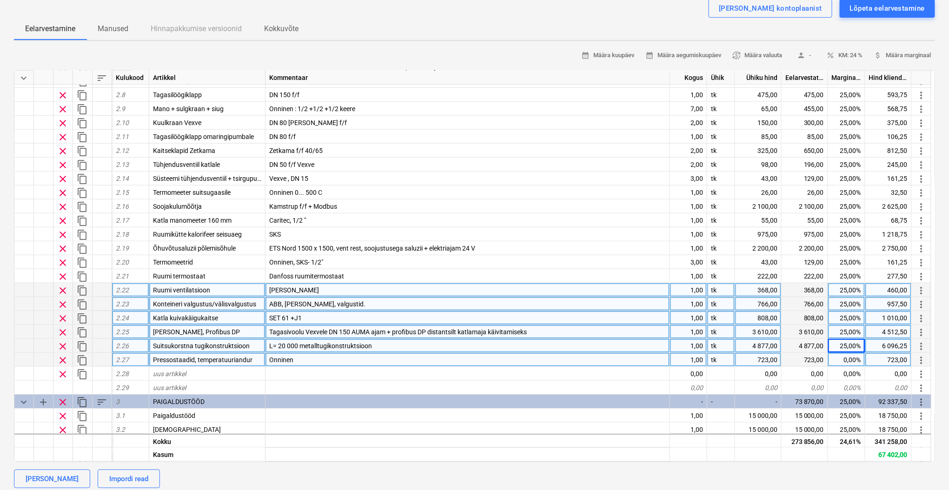
click at [850, 361] on div "0,00%" at bounding box center [846, 360] width 37 height 14
type input "25"
type textarea "x"
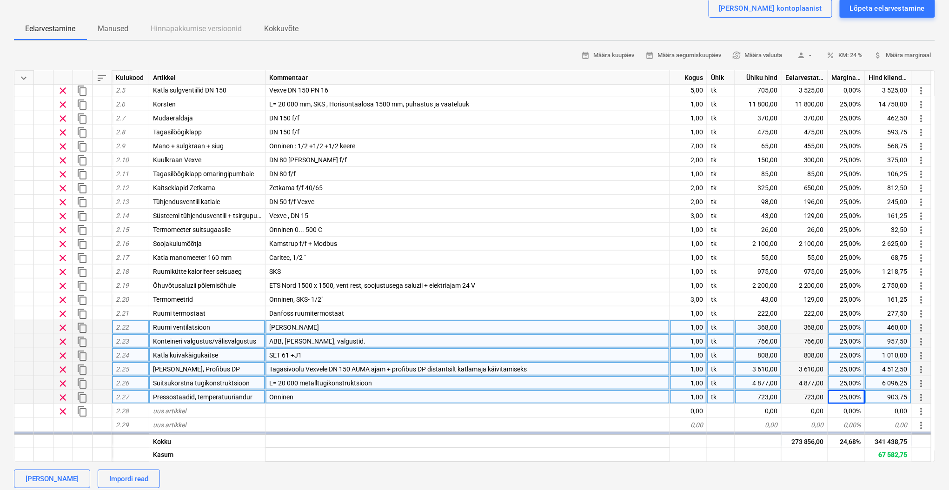
scroll to position [165, 0]
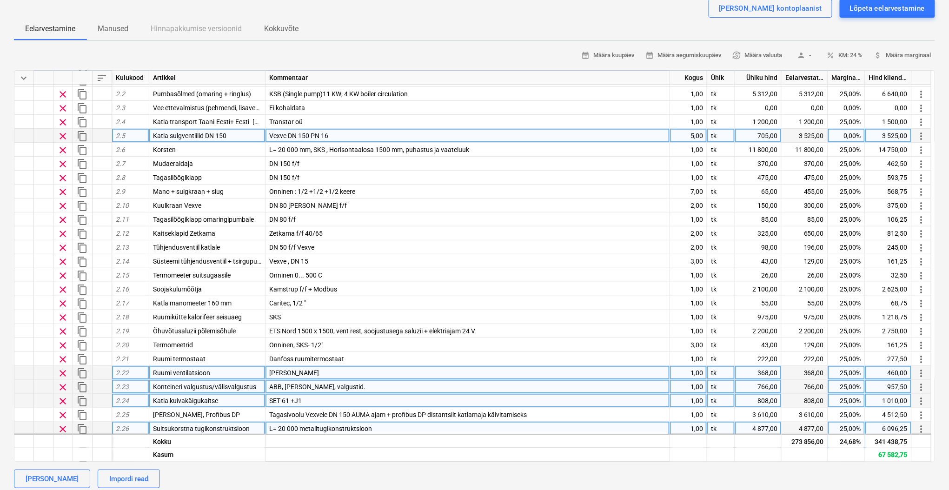
click at [855, 130] on div "0,00%" at bounding box center [846, 136] width 37 height 14
type input "25"
type textarea "x"
click at [570, 8] on div "[PERSON_NAME] kontoplaanist Lõpeta eelarvestamine" at bounding box center [474, 8] width 921 height 19
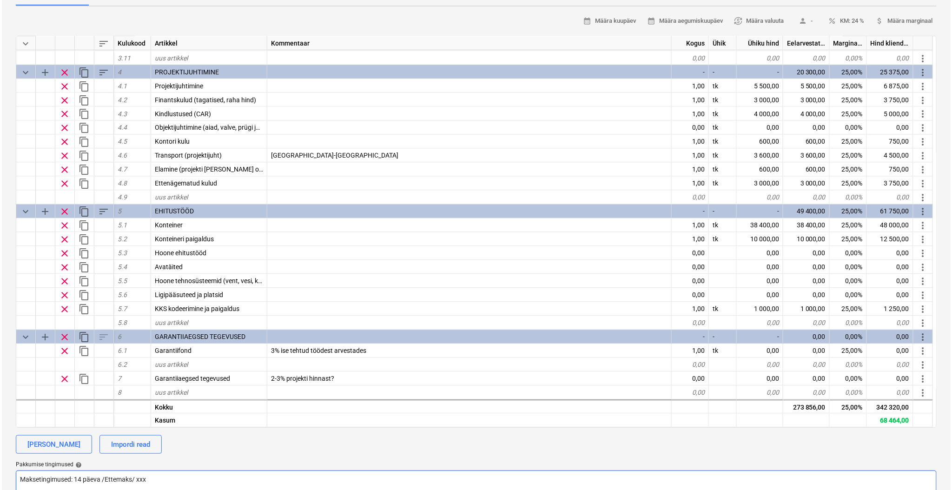
scroll to position [83, 0]
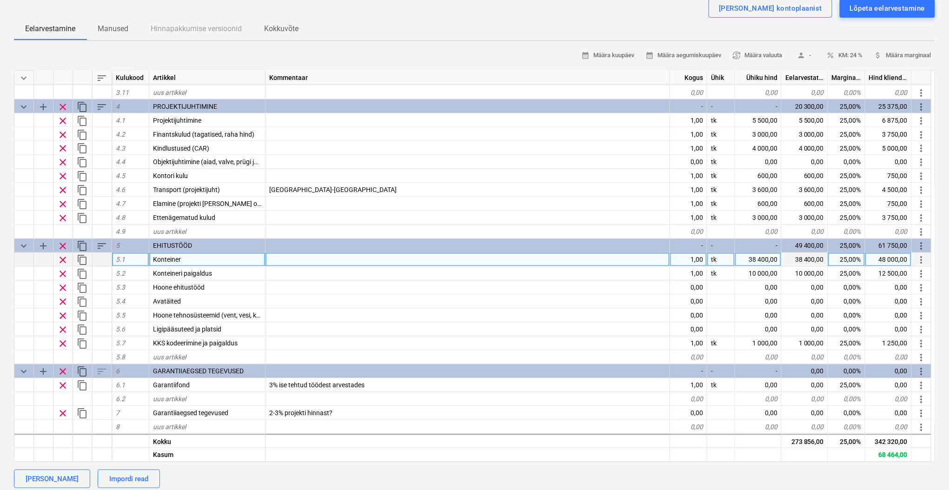
click at [182, 257] on div "Konteiner" at bounding box center [207, 260] width 116 height 14
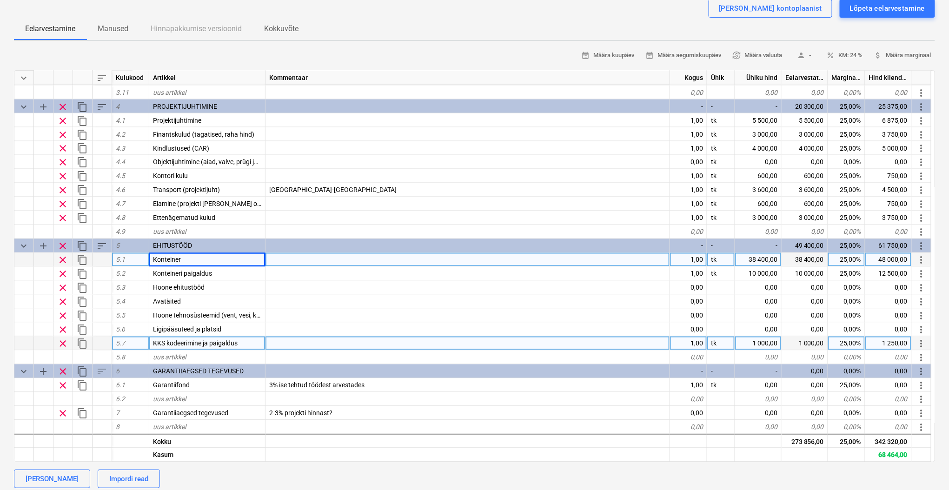
click at [239, 342] on div "KKS kodeerimine ja paigaldus" at bounding box center [207, 344] width 116 height 14
click at [246, 339] on input "KKS kodeerimine ja paigaldus" at bounding box center [207, 343] width 116 height 13
click at [209, 339] on input "KKS kodeerimine ja paigaldus" at bounding box center [207, 343] width 116 height 13
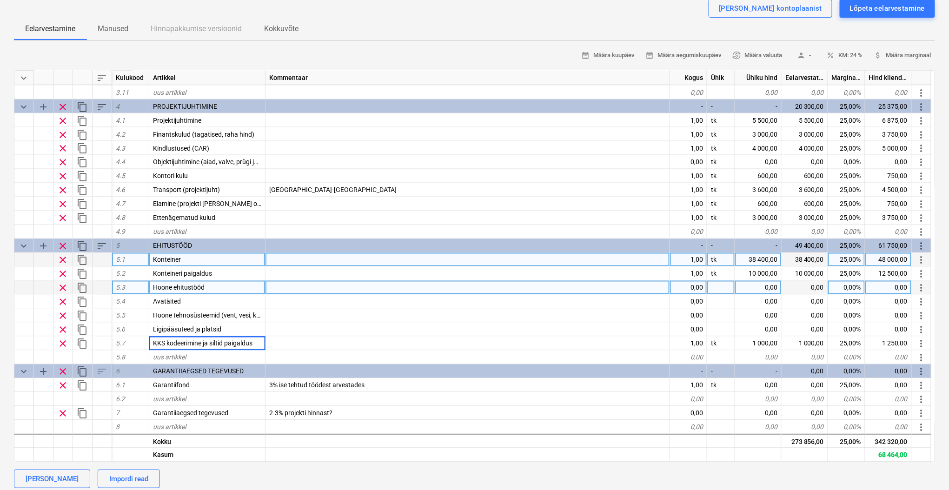
type input "KKS kodeerimine ja siltide paigaldus"
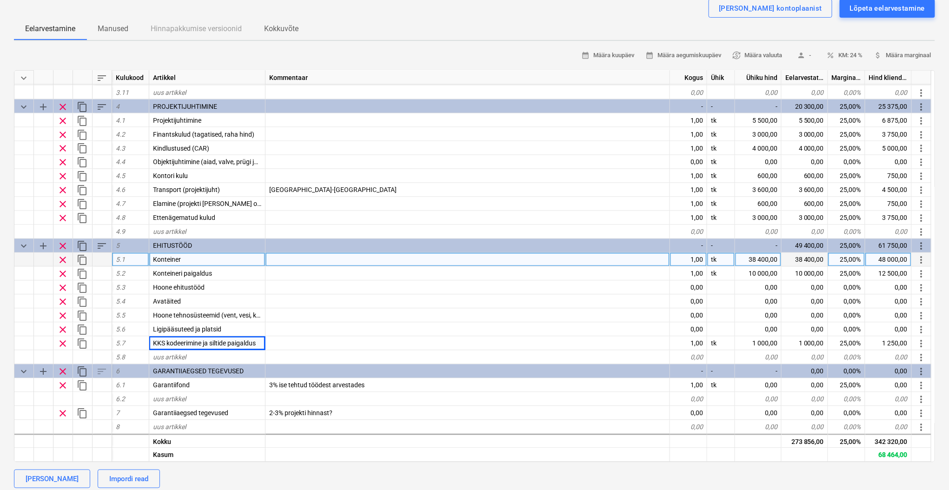
click at [539, 27] on div "Eelarvestamine Manused Hinnapakkumise versioonid Kokkuvõte" at bounding box center [474, 29] width 921 height 22
click at [880, 10] on div "Lõpeta eelarvestamine" at bounding box center [887, 8] width 75 height 12
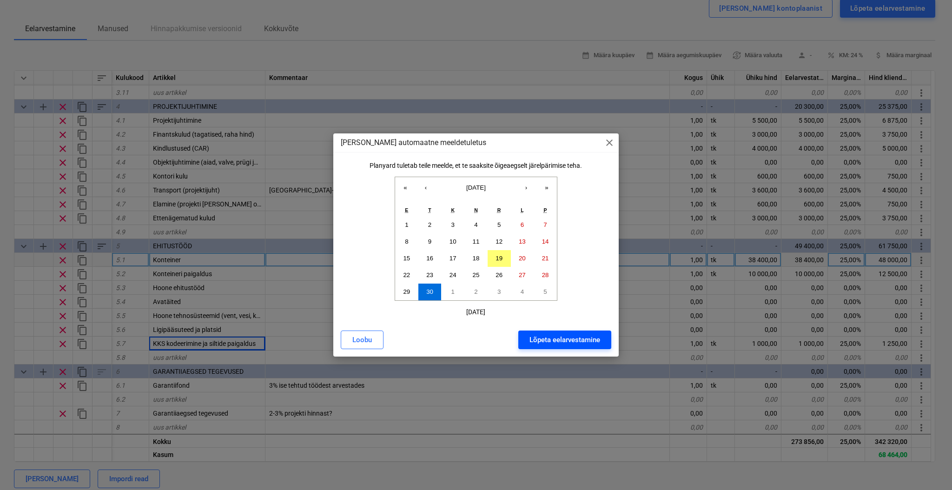
click at [590, 339] on div "Lõpeta eelarvestamine" at bounding box center [565, 340] width 71 height 12
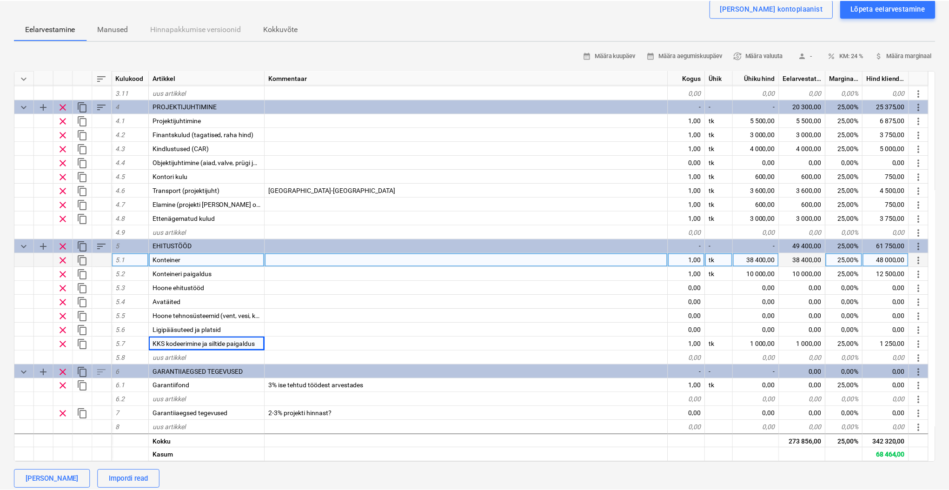
scroll to position [81, 0]
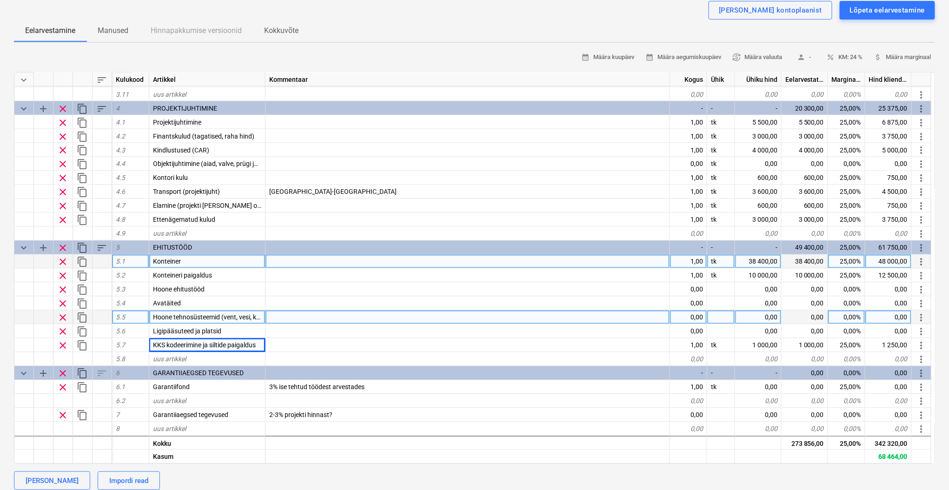
type textarea "x"
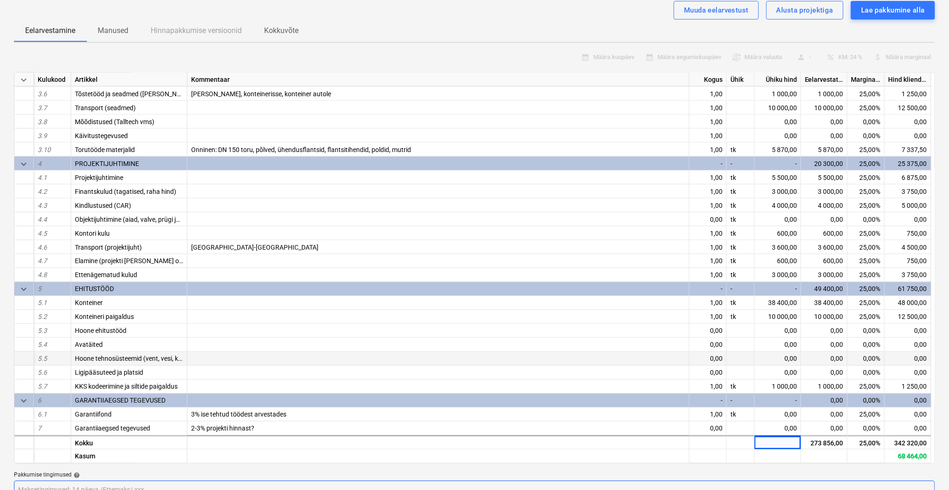
scroll to position [613, 0]
